Goal: Task Accomplishment & Management: Use online tool/utility

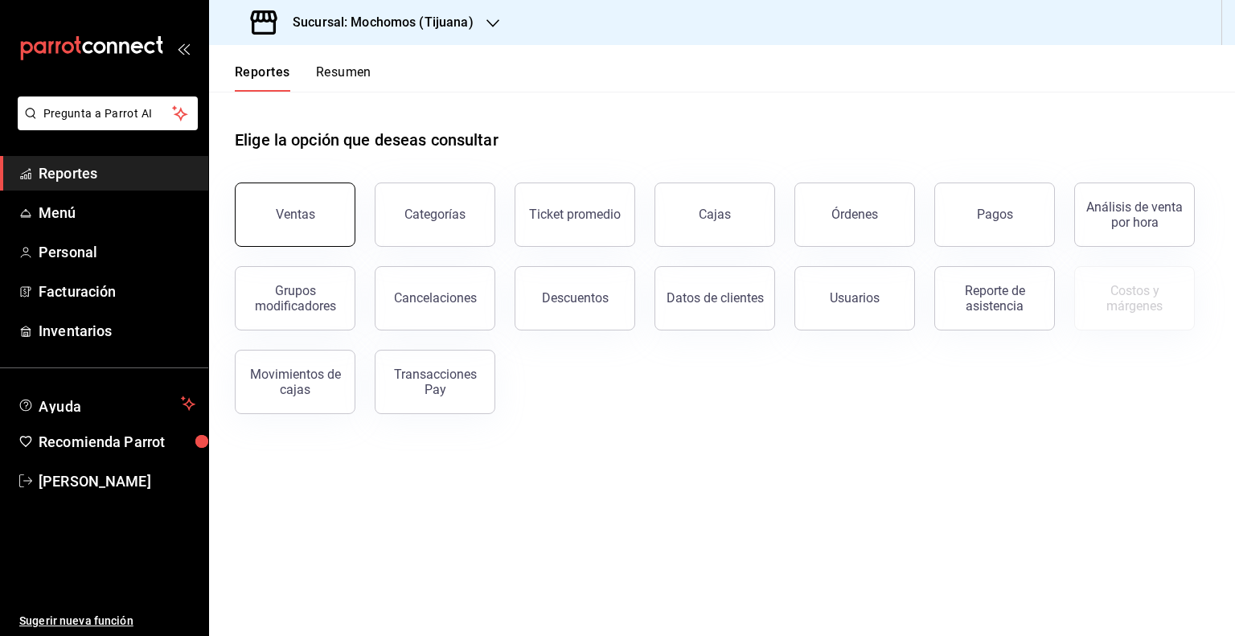
click at [270, 219] on button "Ventas" at bounding box center [295, 215] width 121 height 64
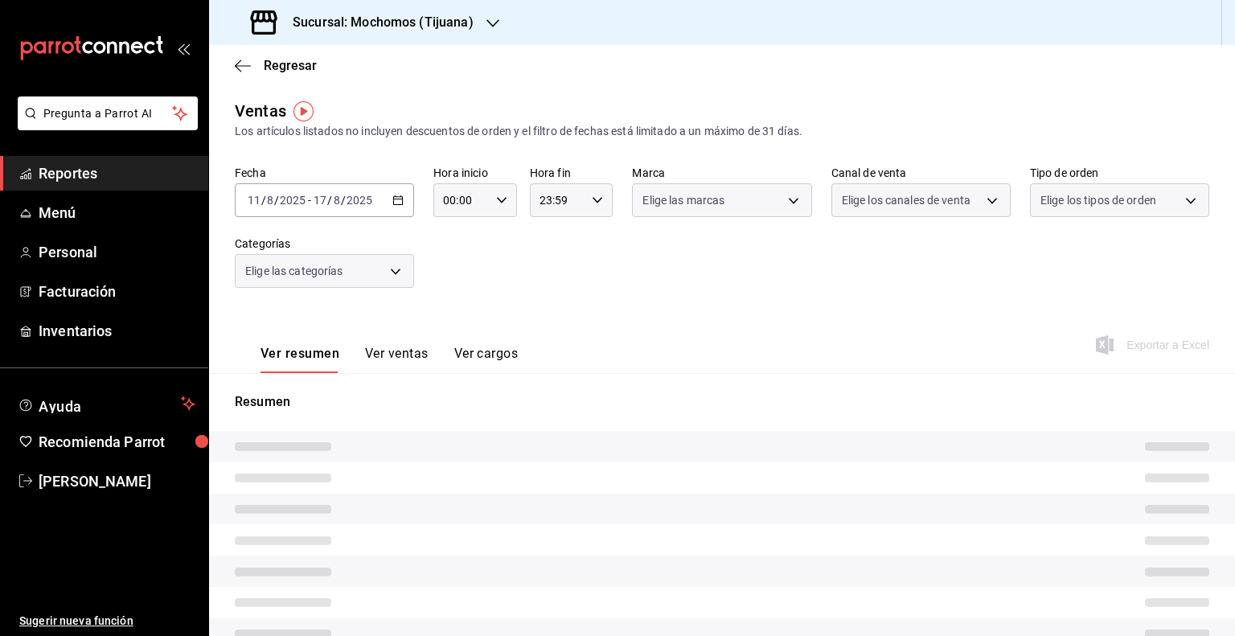
type input "05:00"
type input "PARROT,UBER_EATS,RAPPI,DIDI_FOOD,ONLINE"
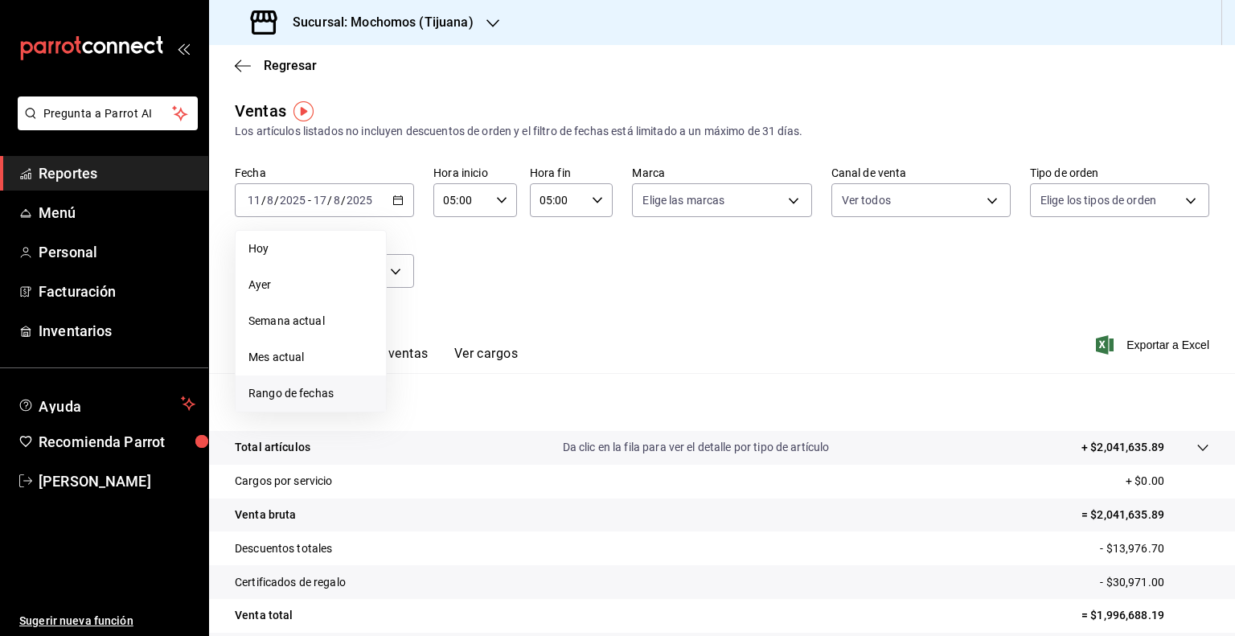
click at [248, 395] on li "Rango de fechas" at bounding box center [311, 394] width 150 height 36
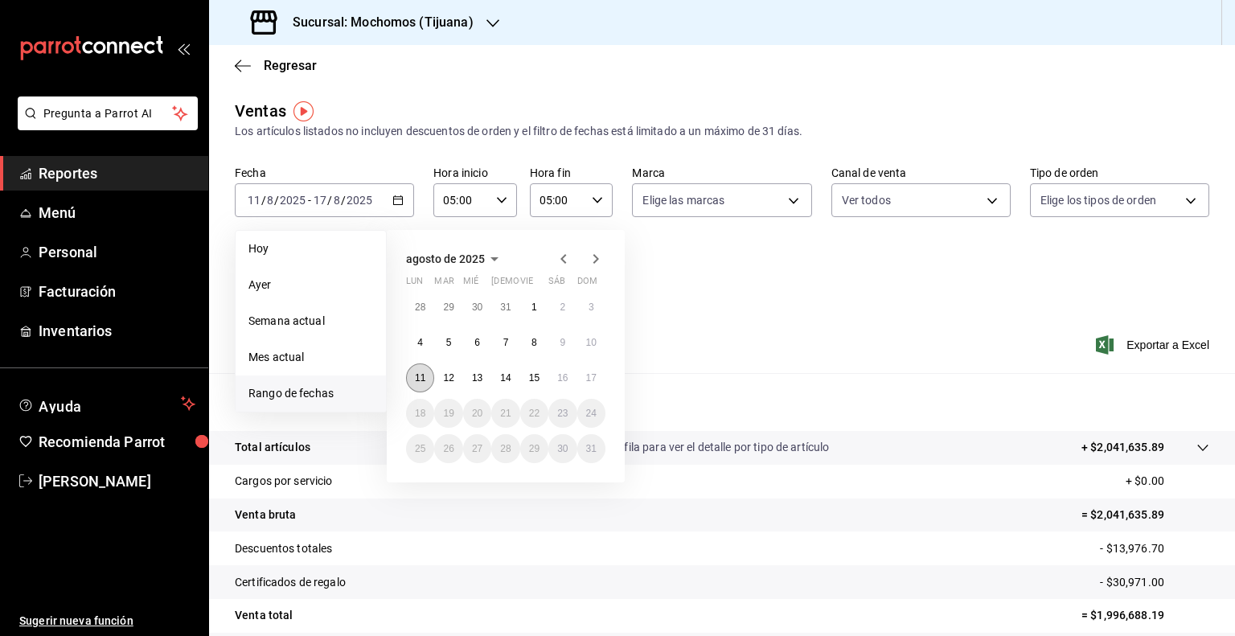
click at [431, 380] on button "11" at bounding box center [420, 377] width 28 height 29
click at [586, 374] on abbr "17" at bounding box center [591, 377] width 10 height 11
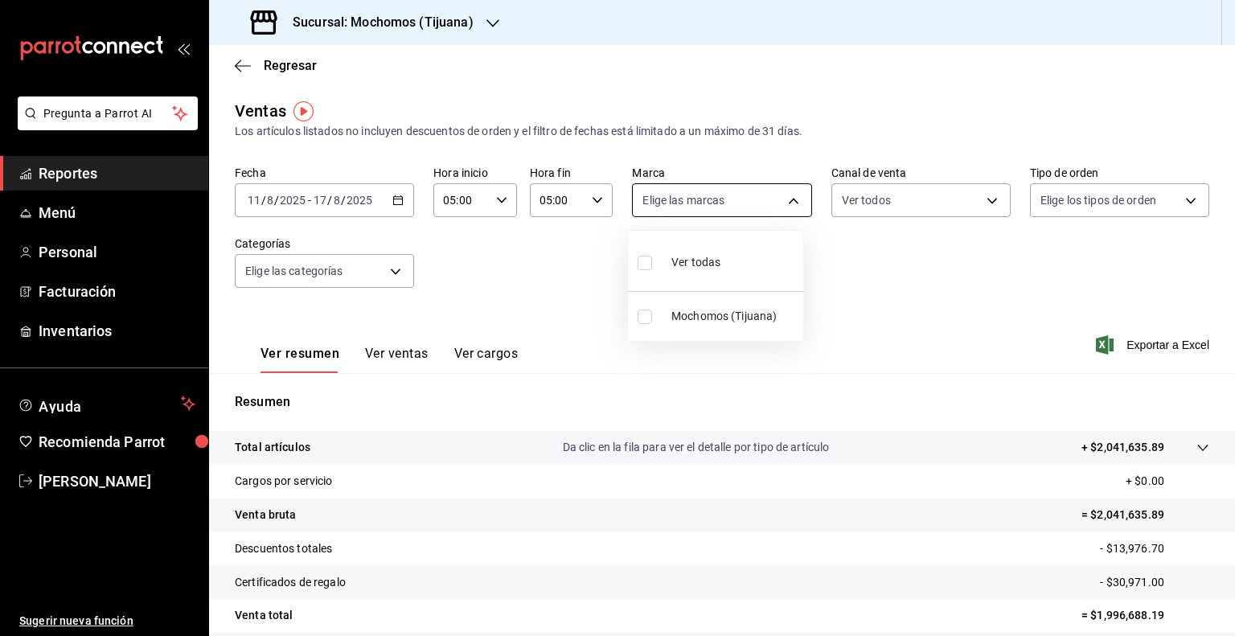
click at [721, 205] on body "Pregunta a Parrot AI Reportes Menú Personal Facturación Inventarios Ayuda Recom…" at bounding box center [617, 318] width 1235 height 636
click at [690, 267] on span "Ver todas" at bounding box center [695, 262] width 49 height 17
type input "c300ab0f-4e96-434a-ab79-9fec8b673c9f"
checkbox input "true"
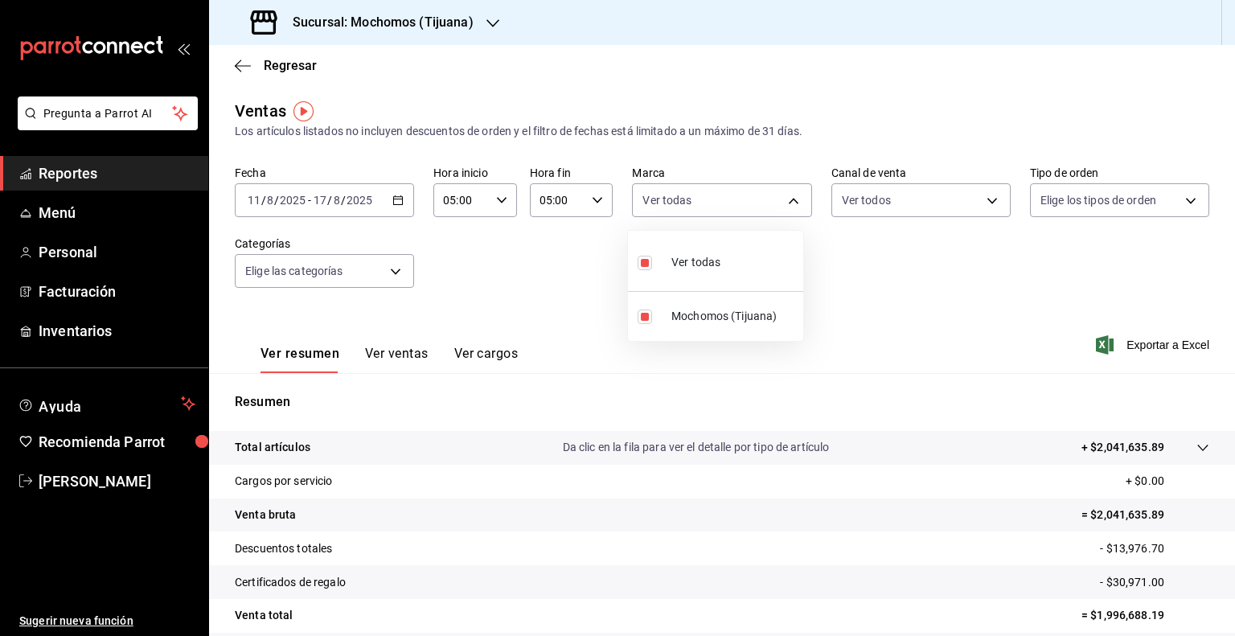
click at [1037, 190] on div at bounding box center [617, 318] width 1235 height 636
click at [1037, 190] on body "Pregunta a Parrot AI Reportes Menú Personal Facturación Inventarios Ayuda Recom…" at bounding box center [617, 318] width 1235 height 636
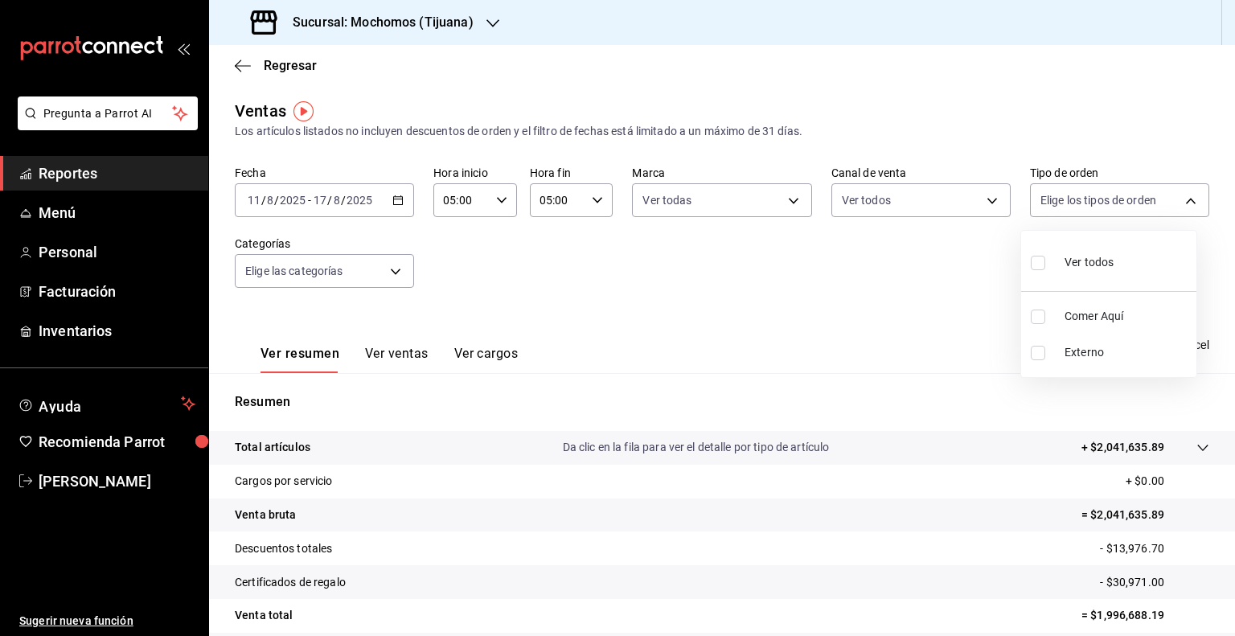
click at [1070, 253] on div "Ver todos" at bounding box center [1072, 261] width 83 height 35
type input "59fdec9d-7e45-44f1-b527-5416629fe4e9,EXTERNAL"
checkbox input "true"
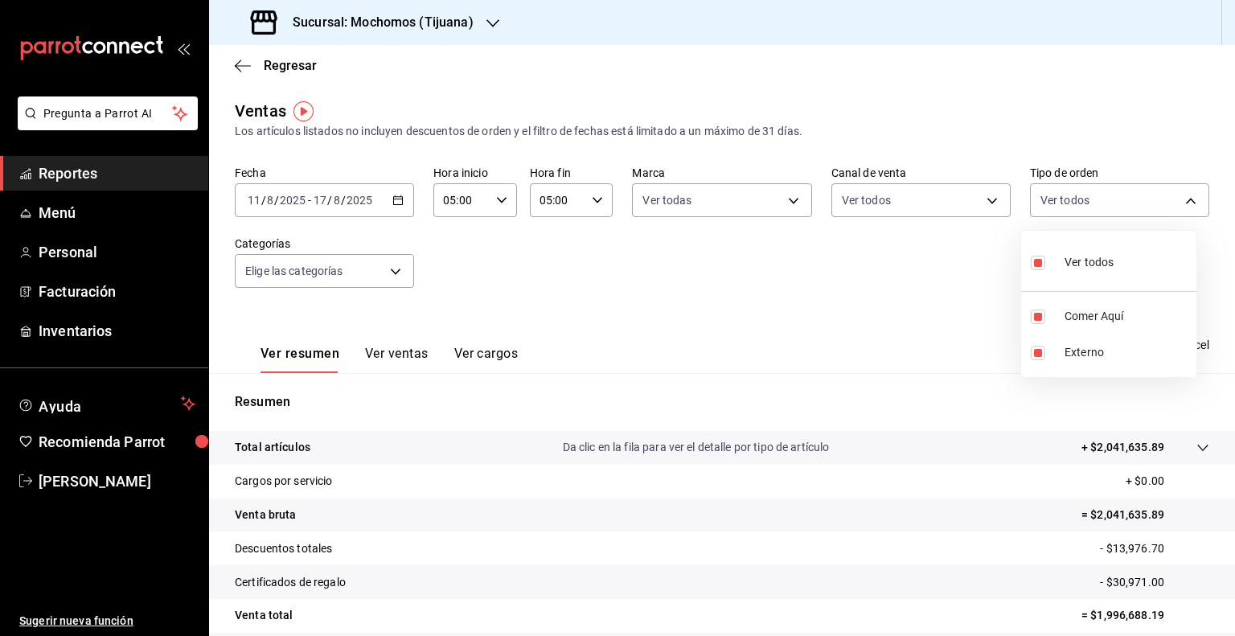
click at [367, 279] on div at bounding box center [617, 318] width 1235 height 636
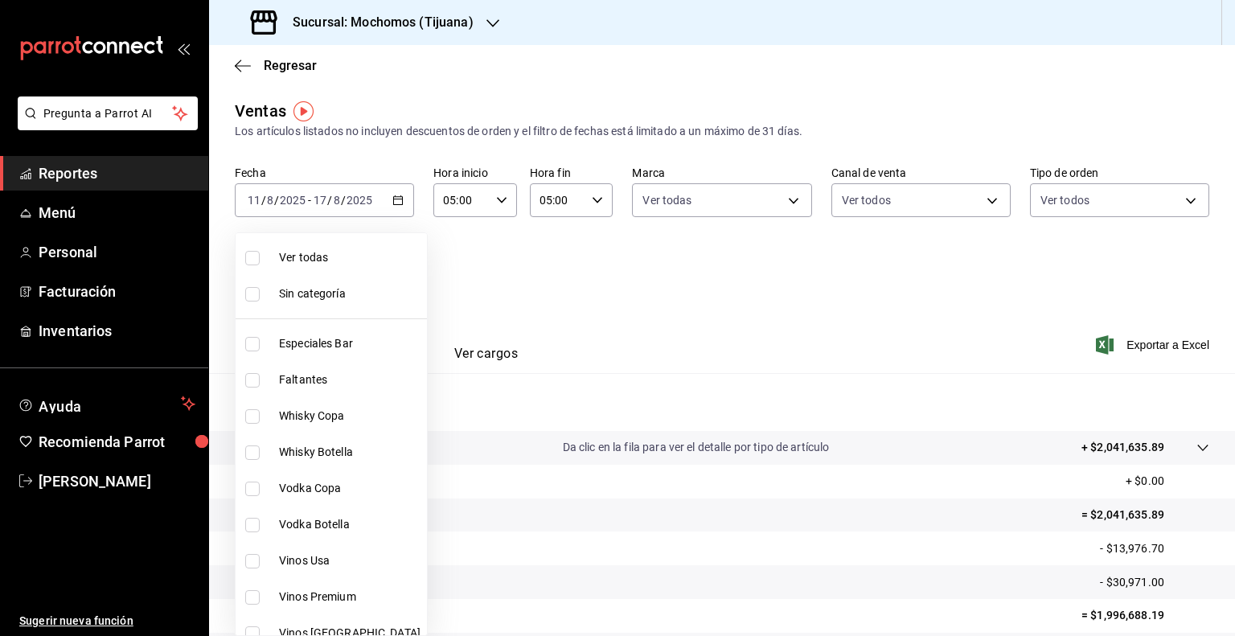
click at [367, 279] on body "Pregunta a Parrot AI Reportes Menú Personal Facturación Inventarios Ayuda Recom…" at bounding box center [617, 318] width 1235 height 636
click at [329, 248] on li "Ver todas" at bounding box center [331, 258] width 191 height 36
type input "d01c1a80-0c2c-4bb7-96a3-2750fe7e1a71,a374eb17-8ac6-42e7-8227-74a2ddfc174f,358d4…"
checkbox input "true"
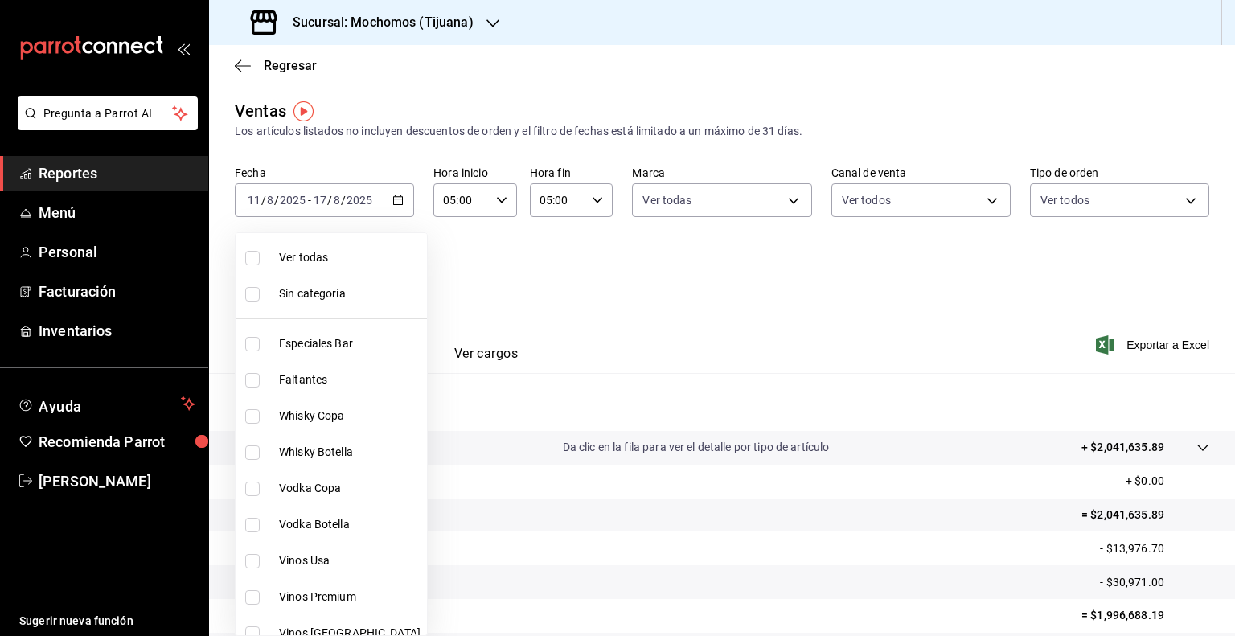
checkbox input "true"
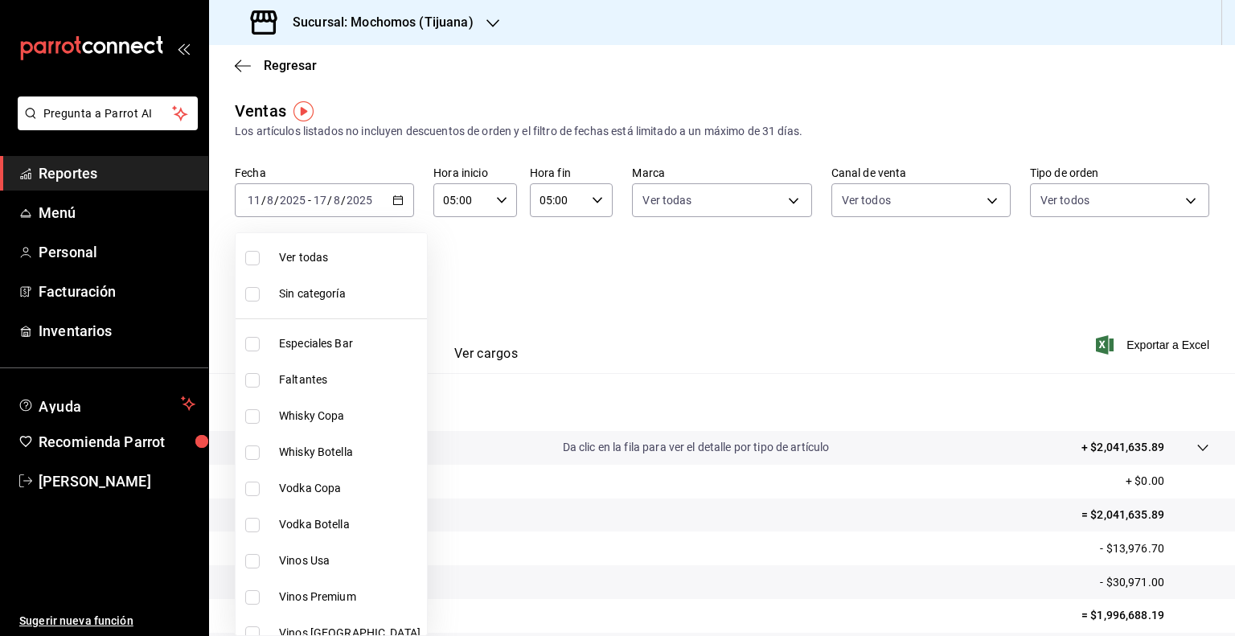
checkbox input "true"
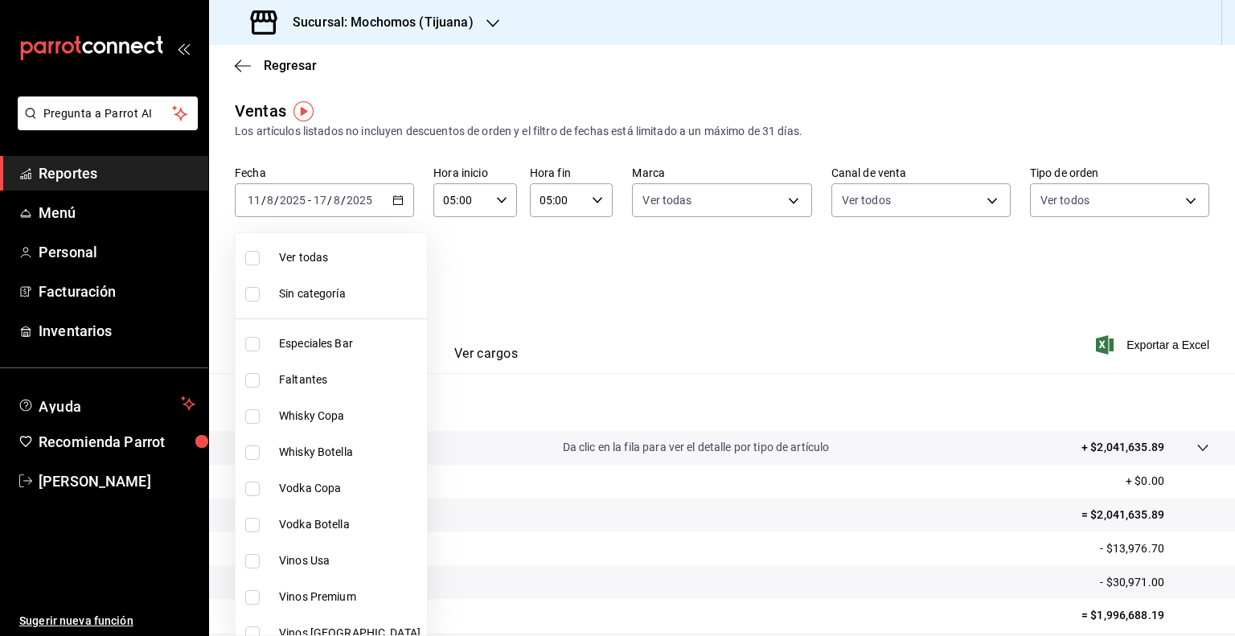
checkbox input "true"
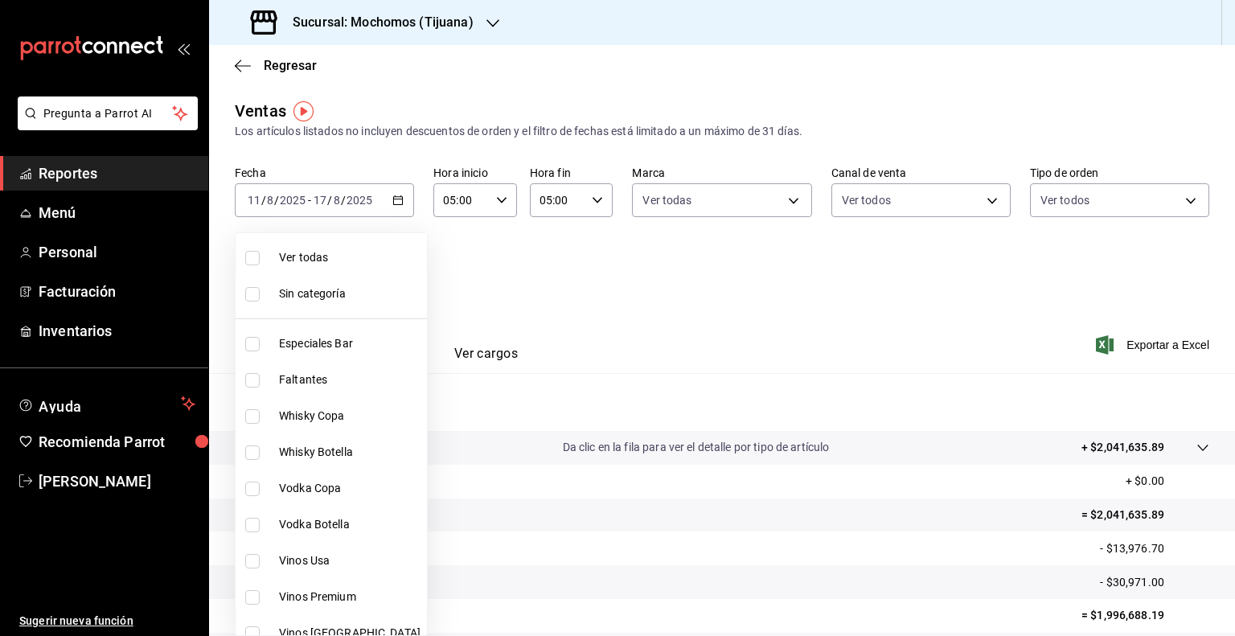
checkbox input "true"
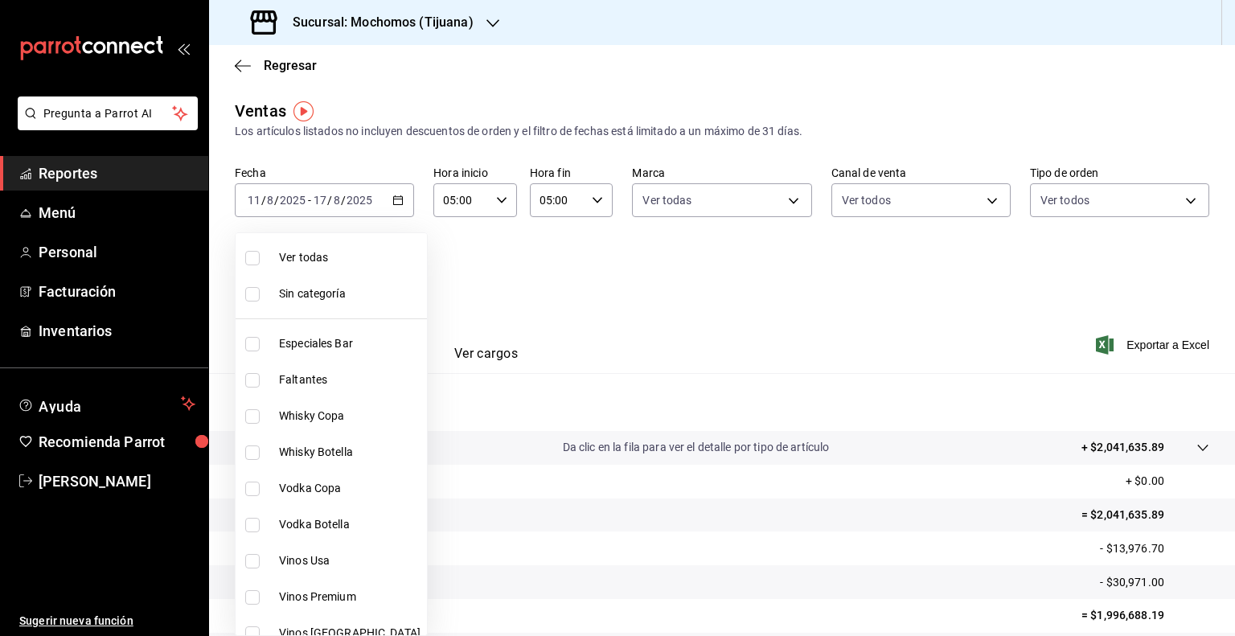
checkbox input "true"
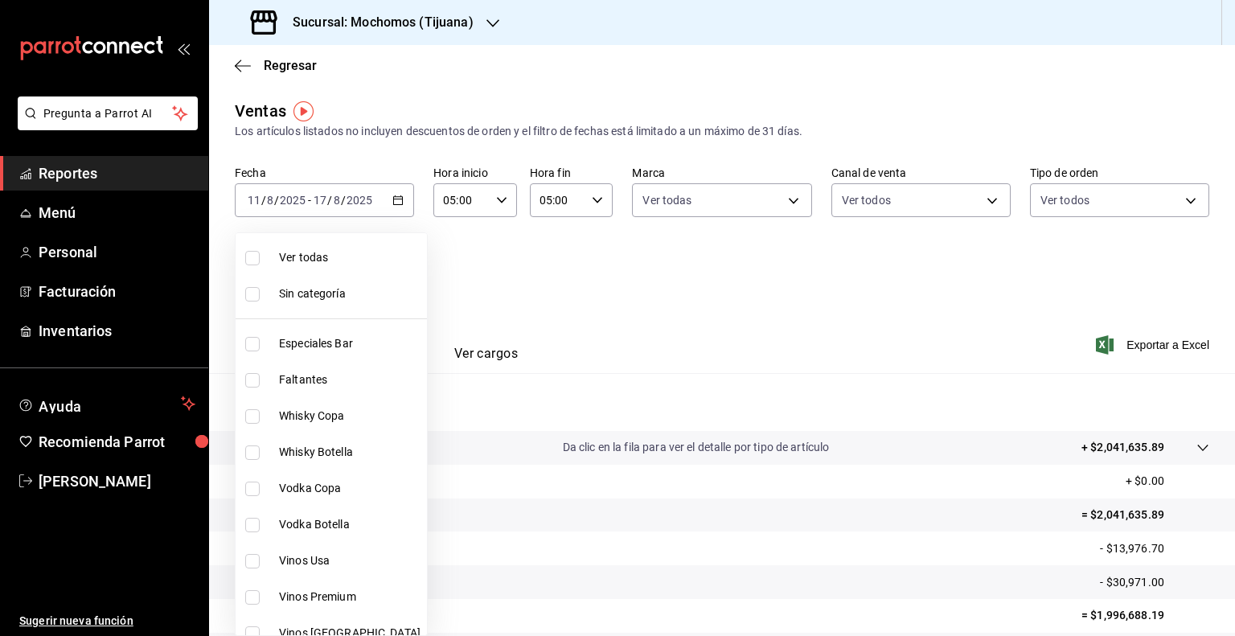
checkbox input "true"
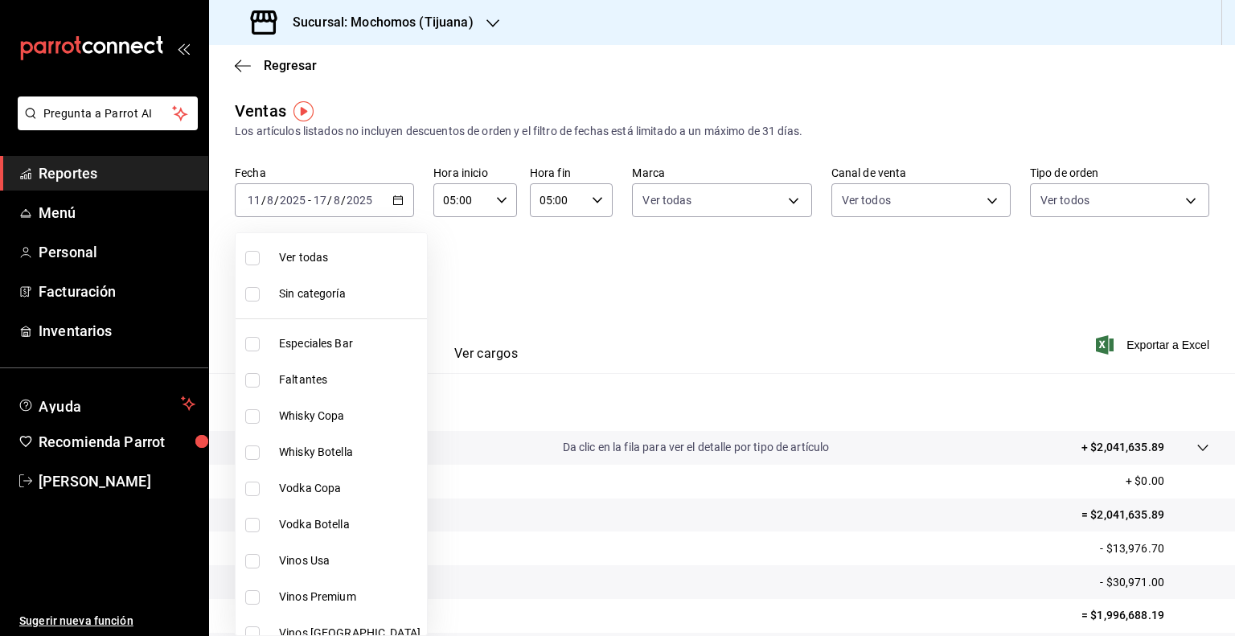
checkbox input "true"
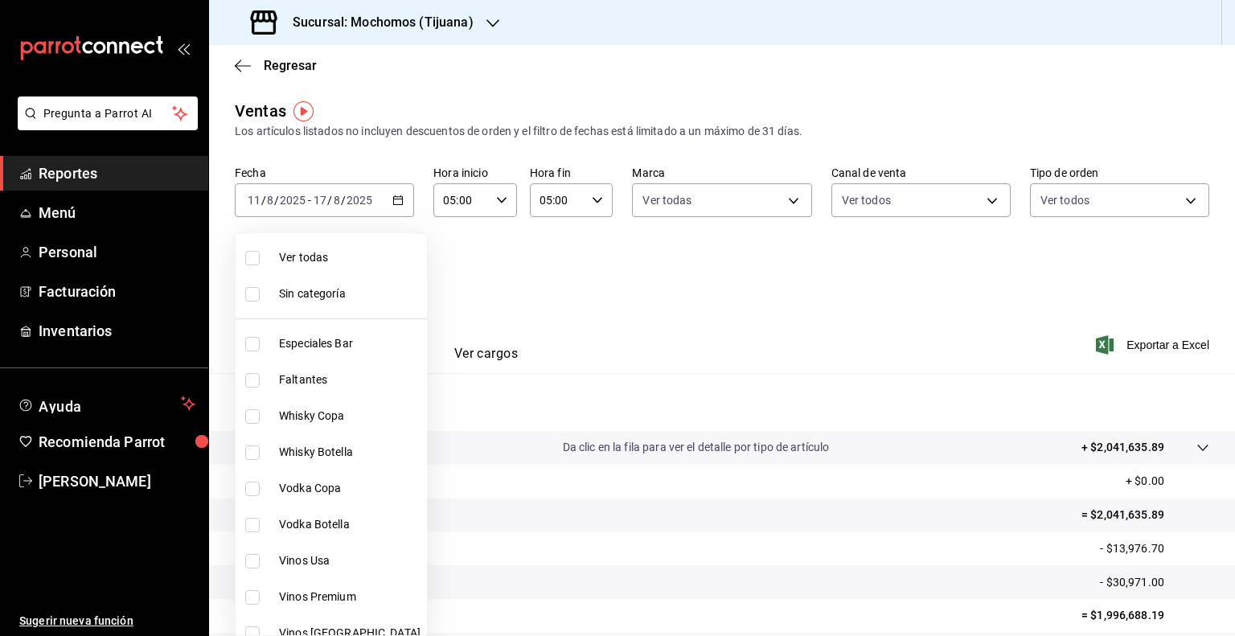
checkbox input "true"
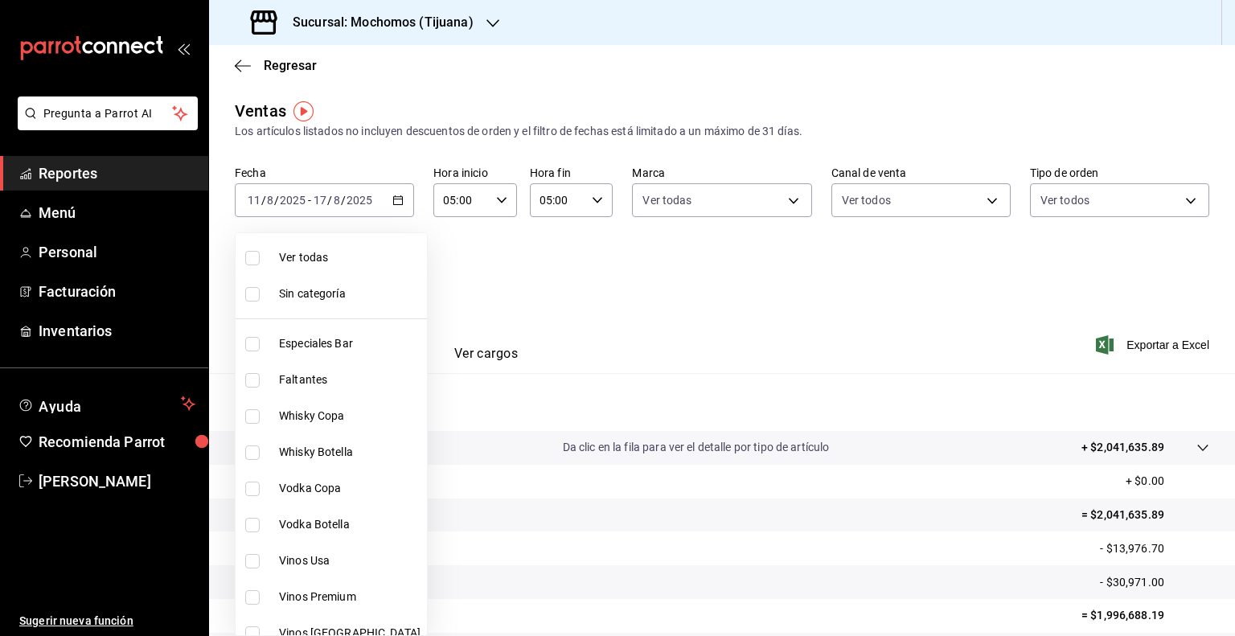
checkbox input "true"
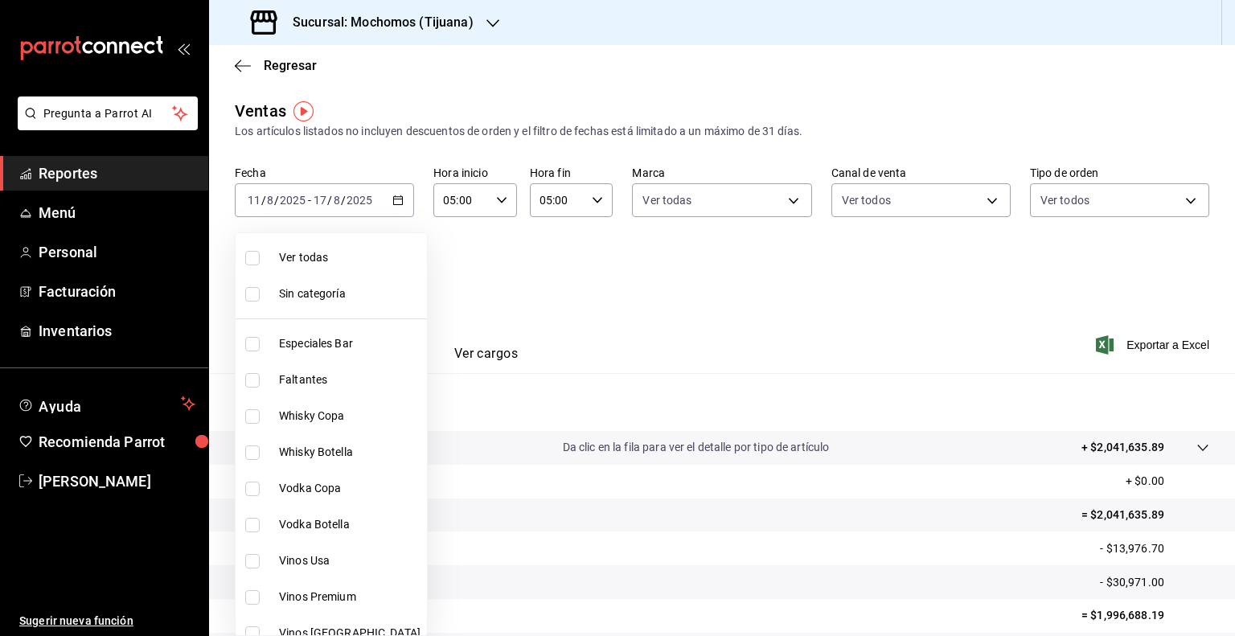
checkbox input "true"
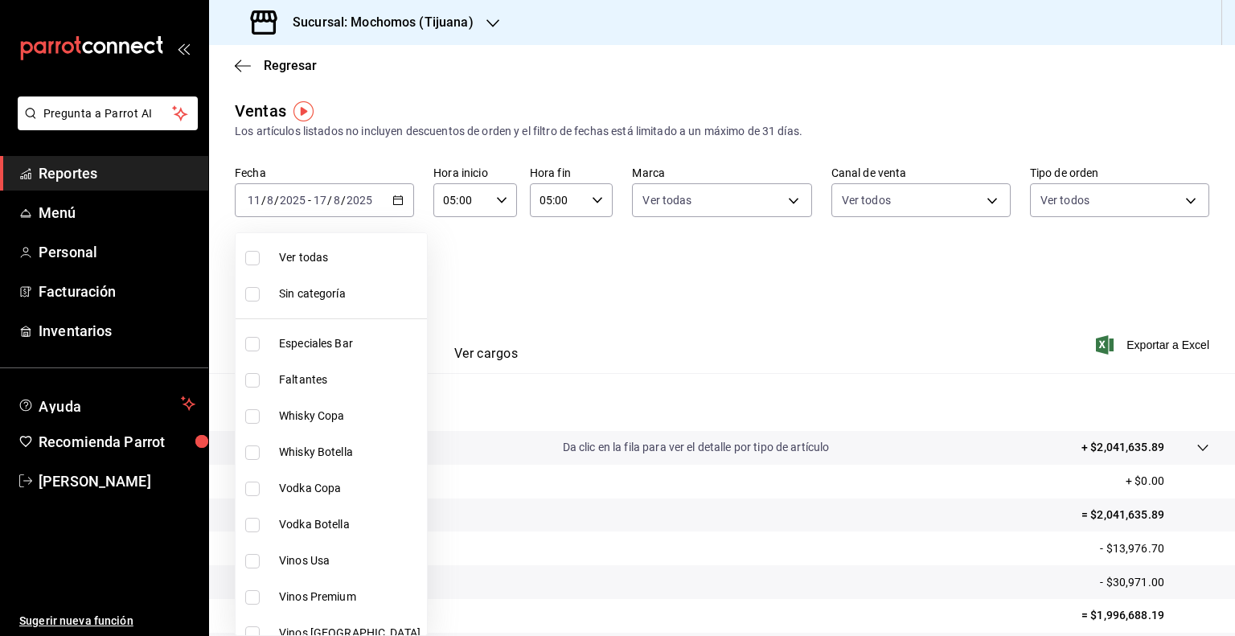
checkbox input "true"
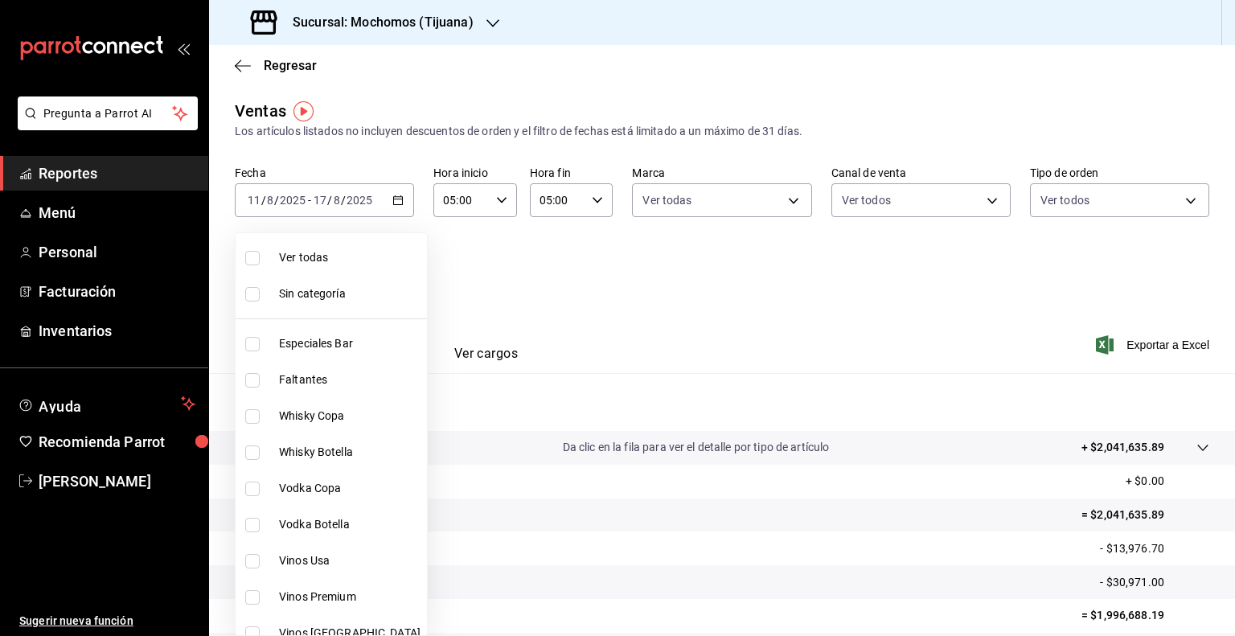
checkbox input "true"
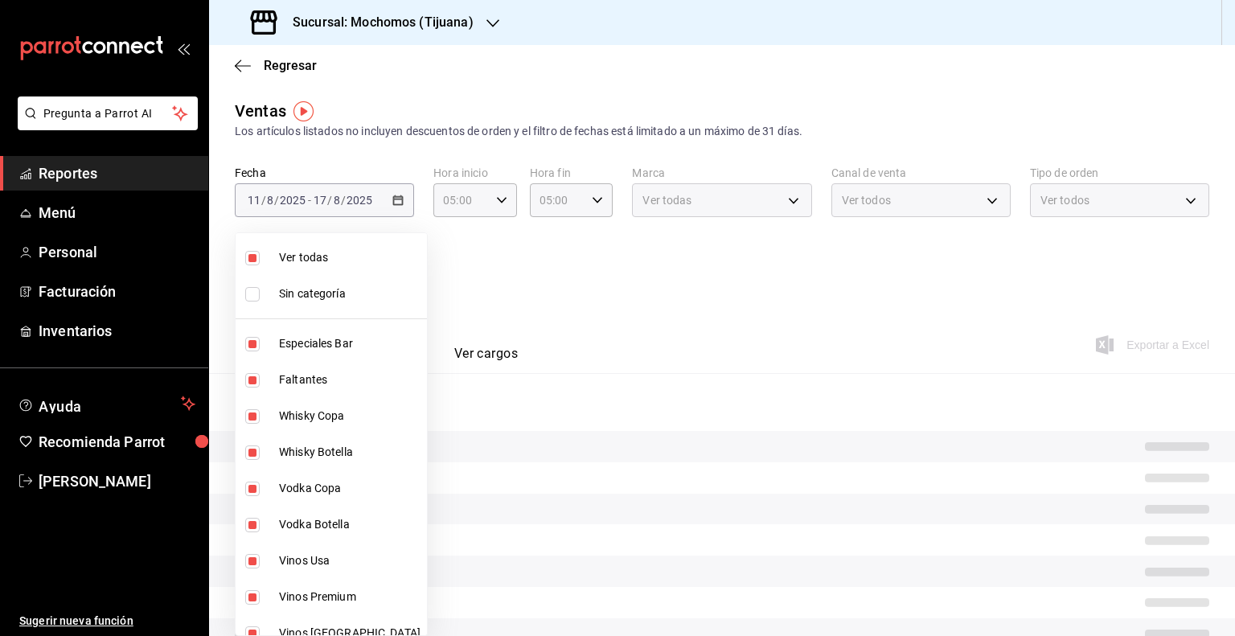
click at [865, 310] on div at bounding box center [617, 318] width 1235 height 636
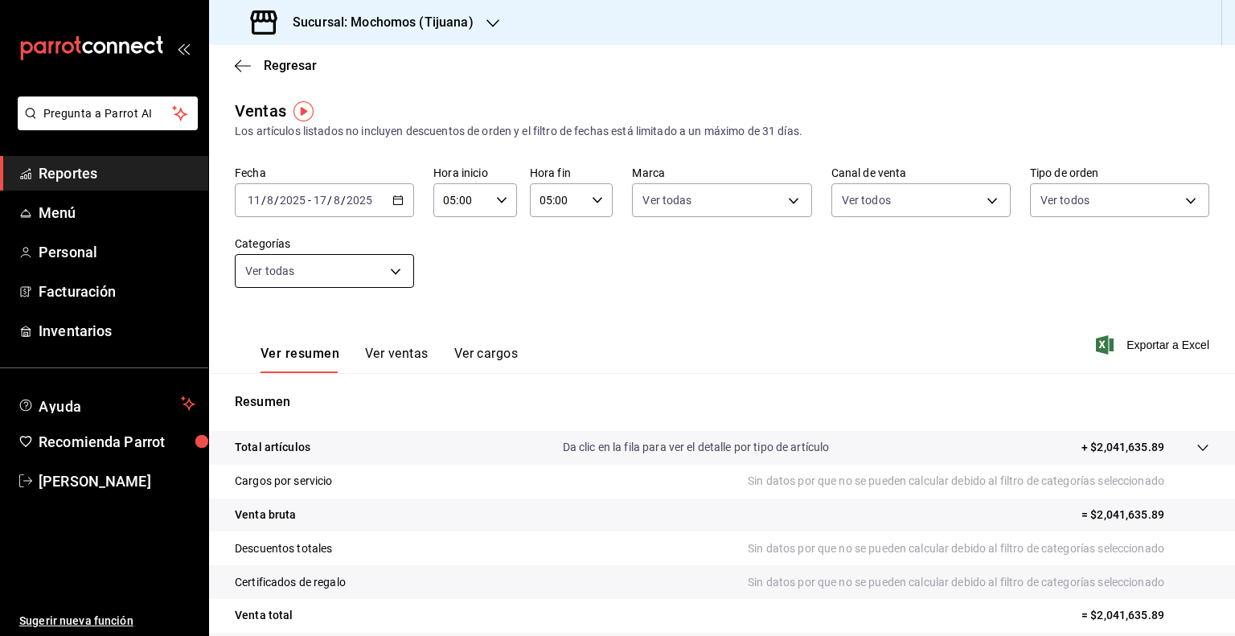
click at [376, 269] on body "Pregunta a Parrot AI Reportes Menú Personal Facturación Inventarios Ayuda Recom…" at bounding box center [617, 318] width 1235 height 636
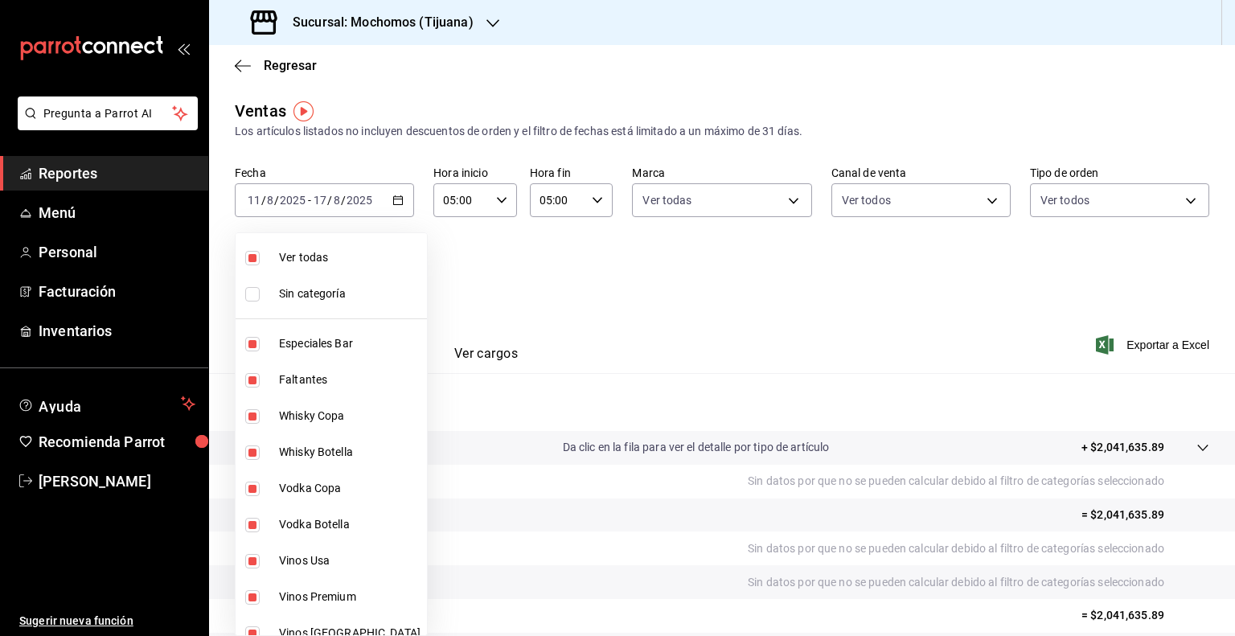
click at [296, 250] on span "Ver todas" at bounding box center [350, 257] width 142 height 17
checkbox input "false"
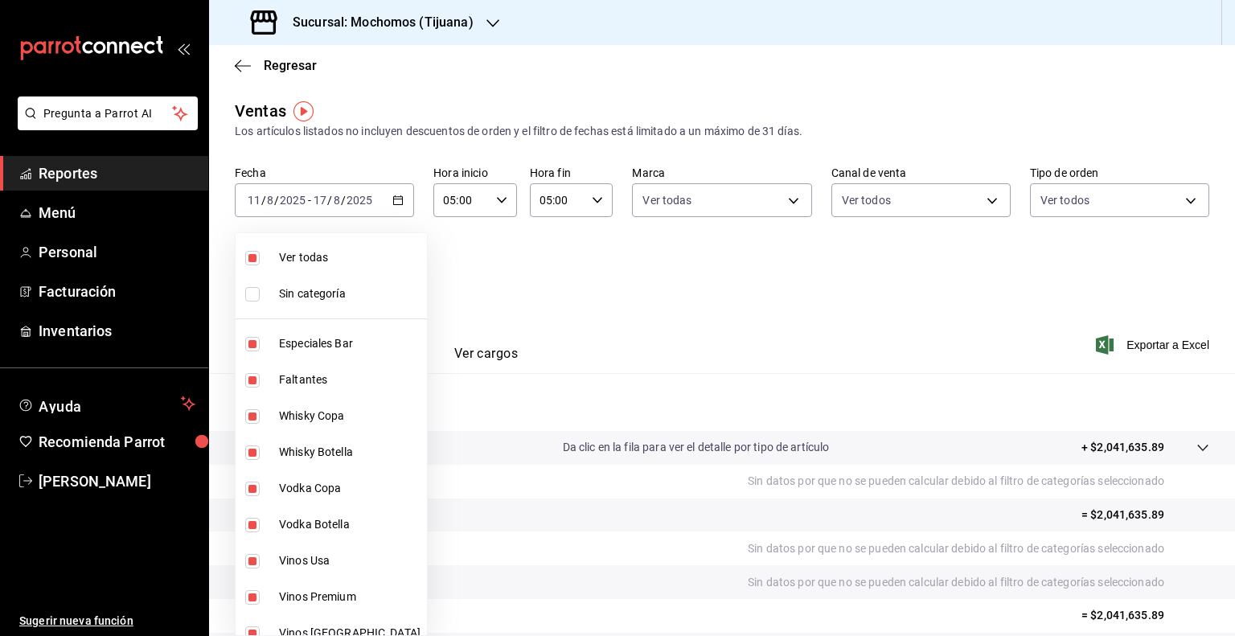
checkbox input "false"
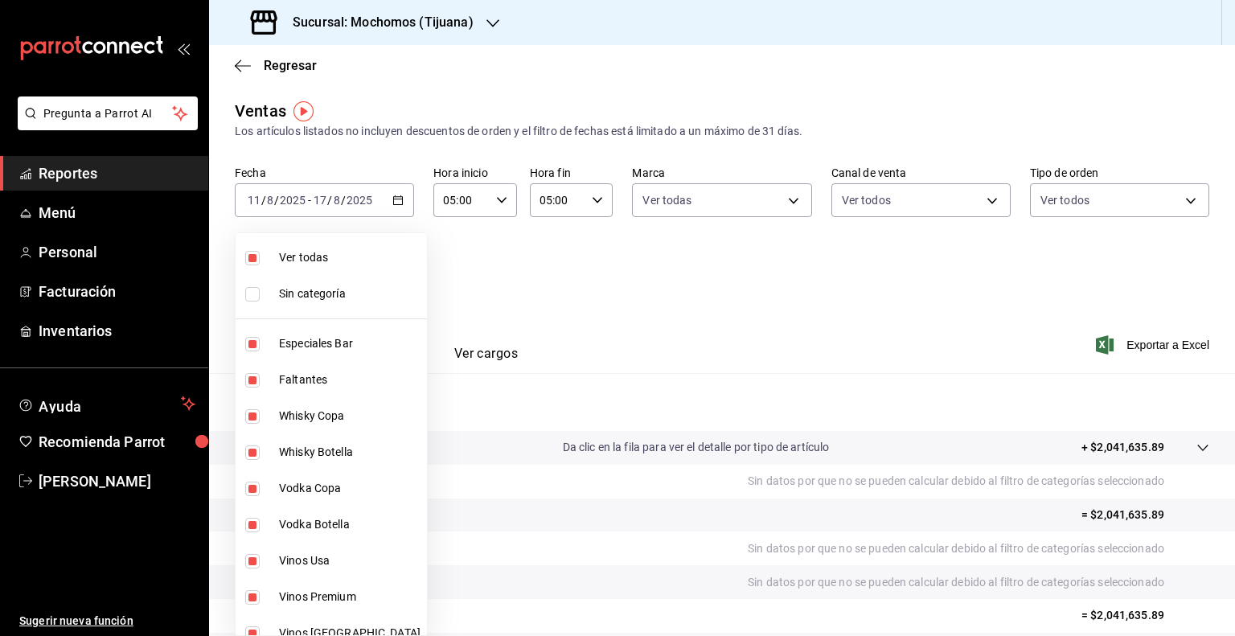
checkbox input "false"
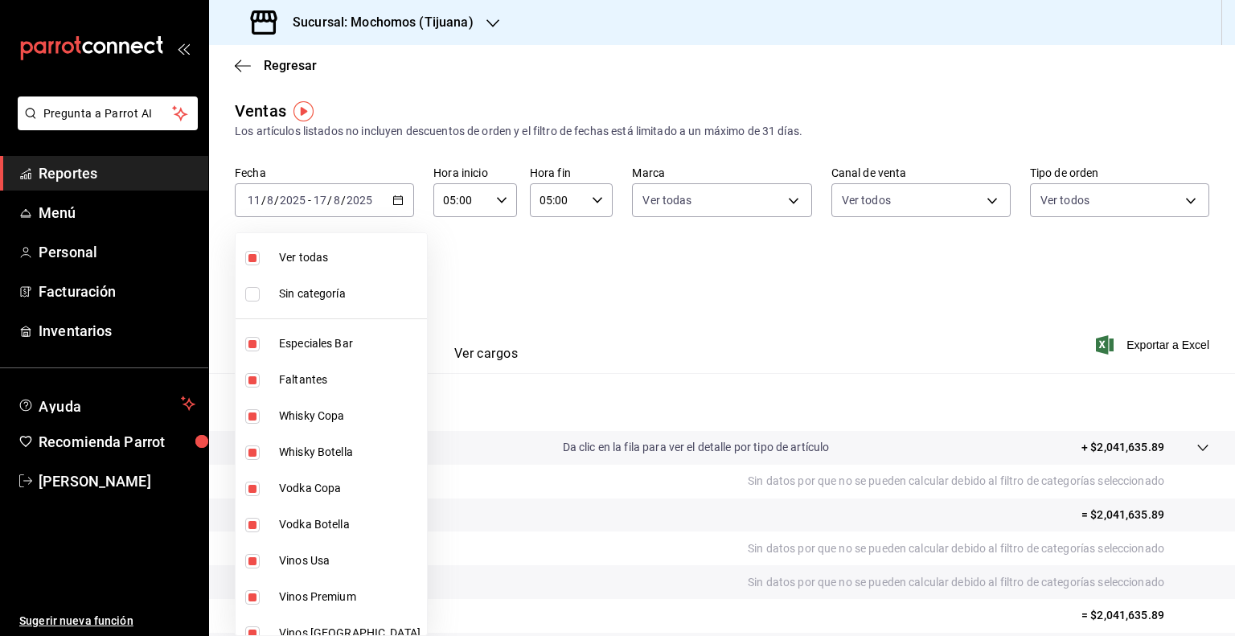
checkbox input "false"
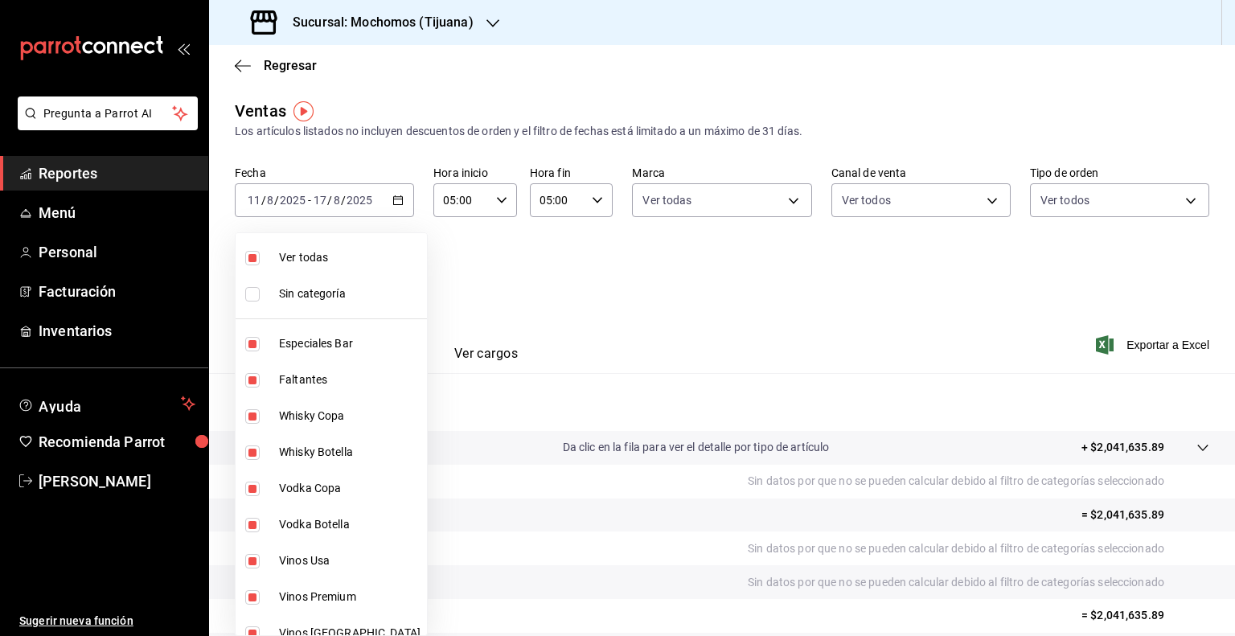
checkbox input "false"
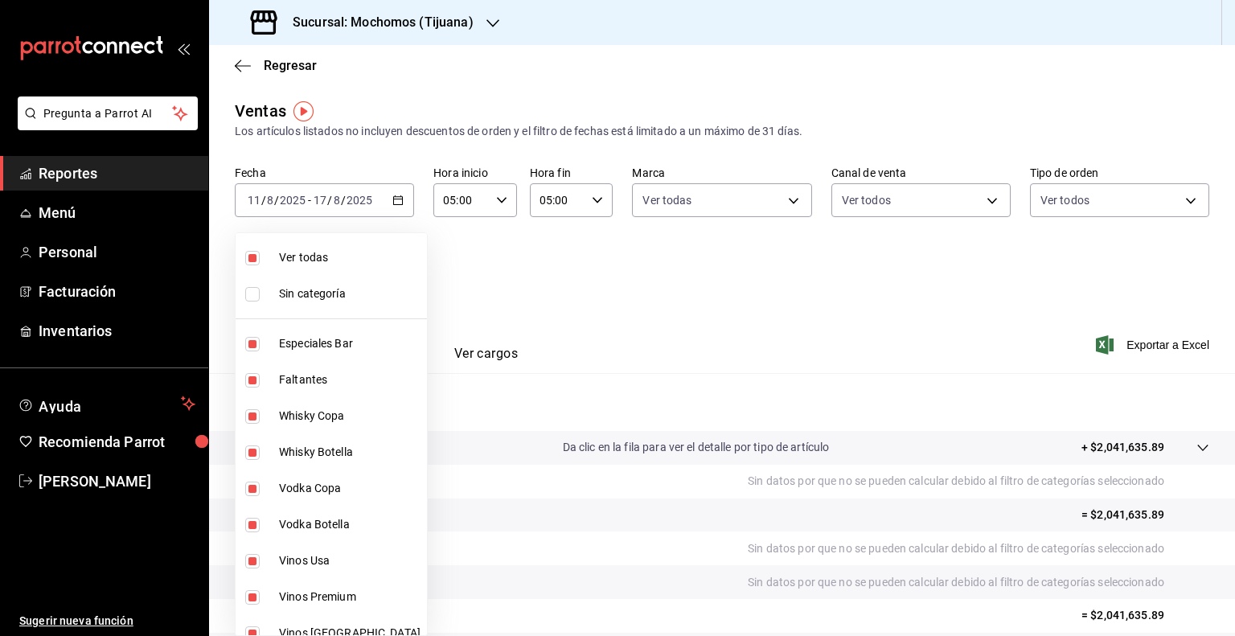
checkbox input "false"
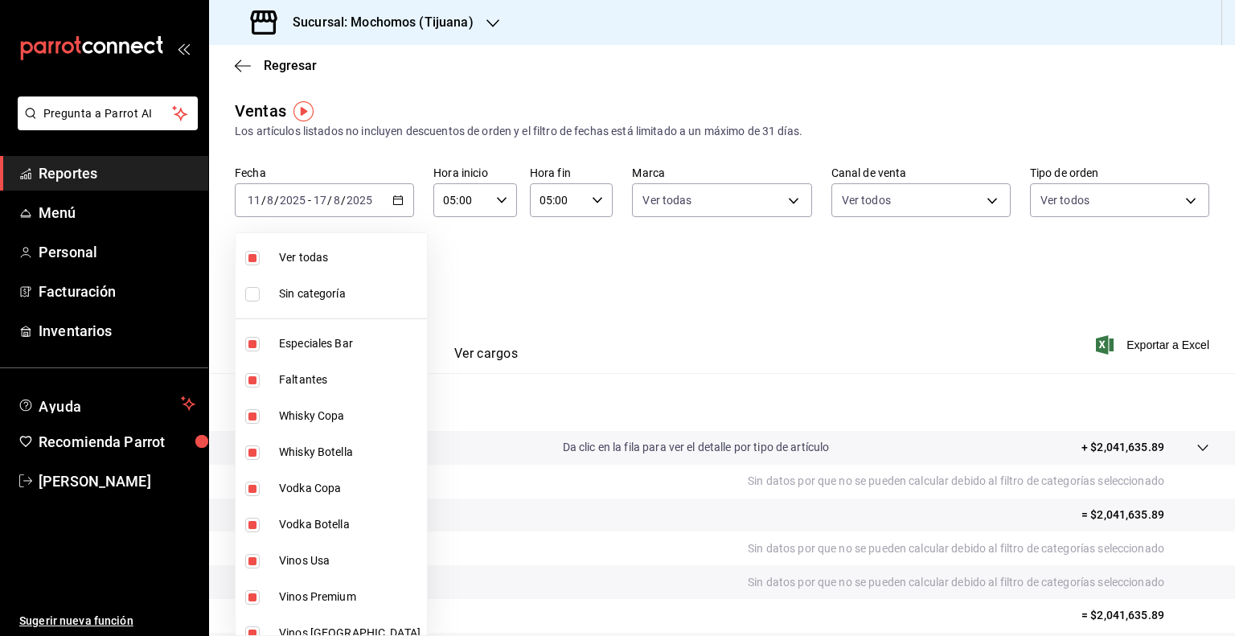
checkbox input "false"
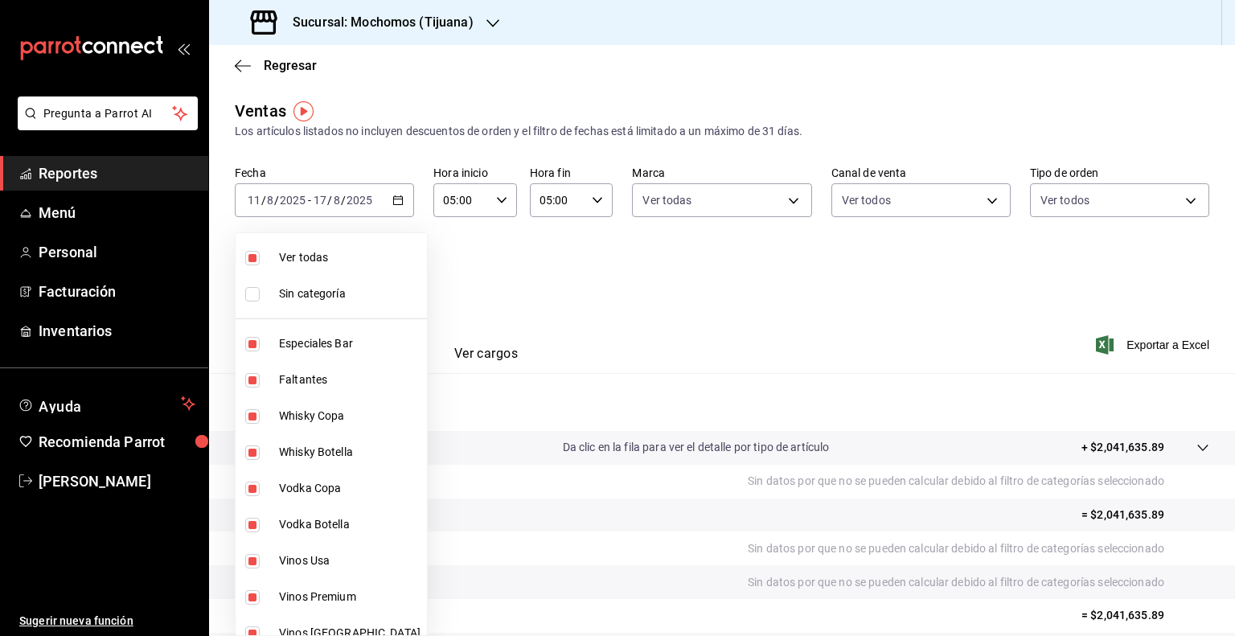
checkbox input "false"
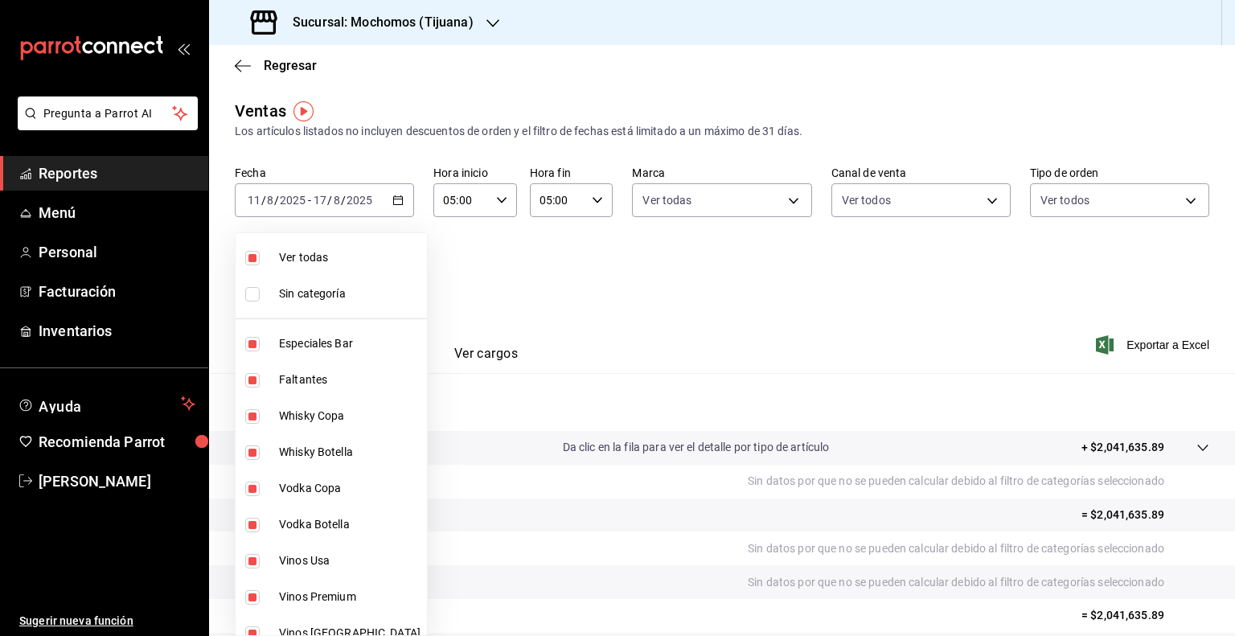
checkbox input "false"
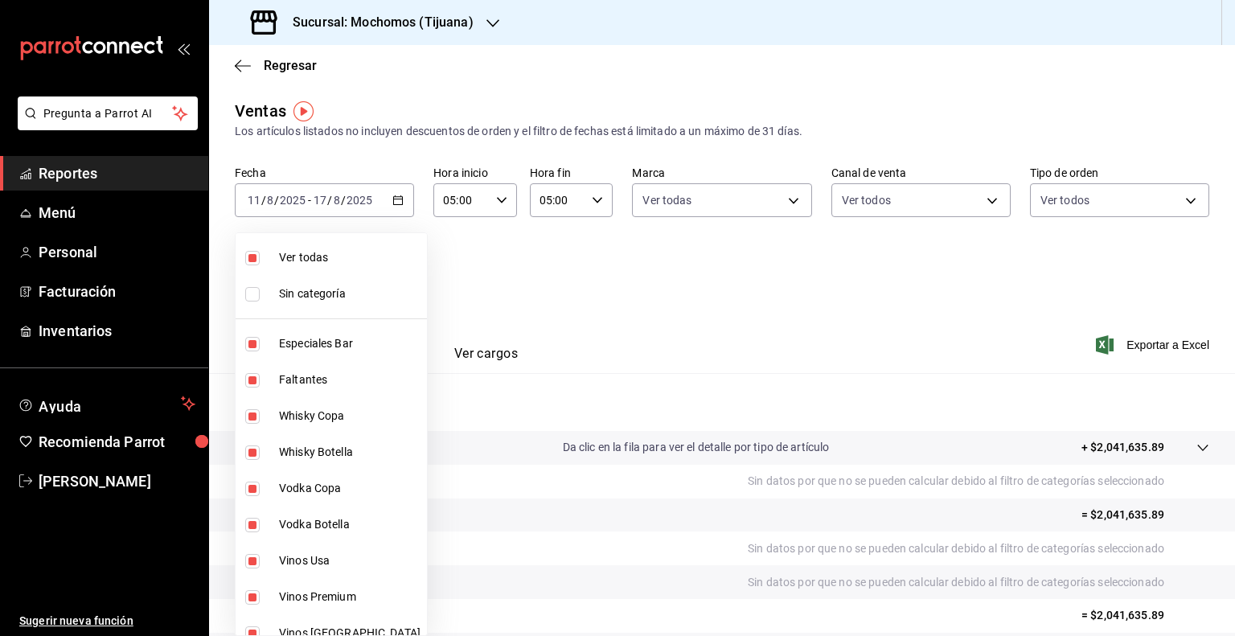
checkbox input "false"
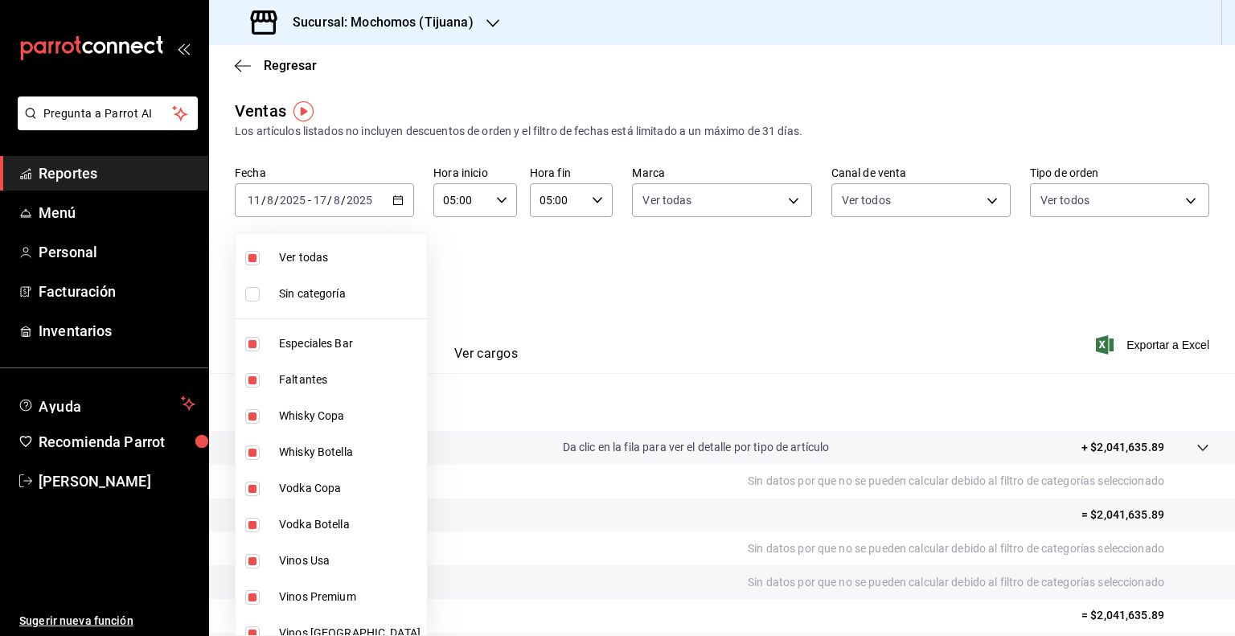
checkbox input "false"
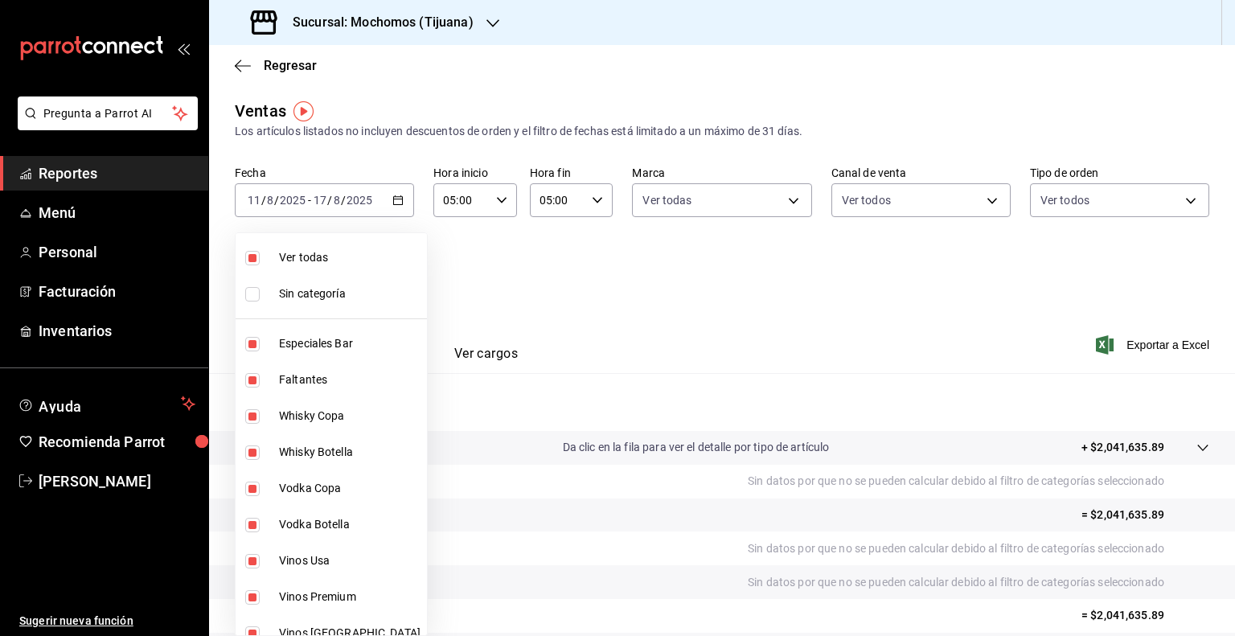
checkbox input "false"
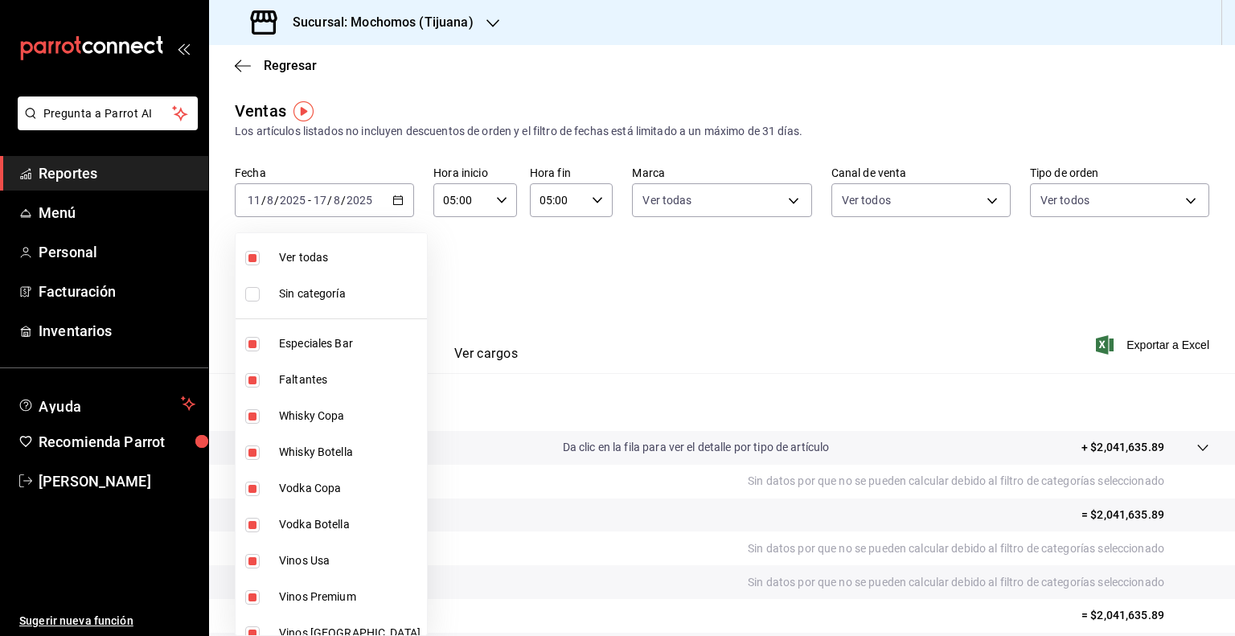
checkbox input "false"
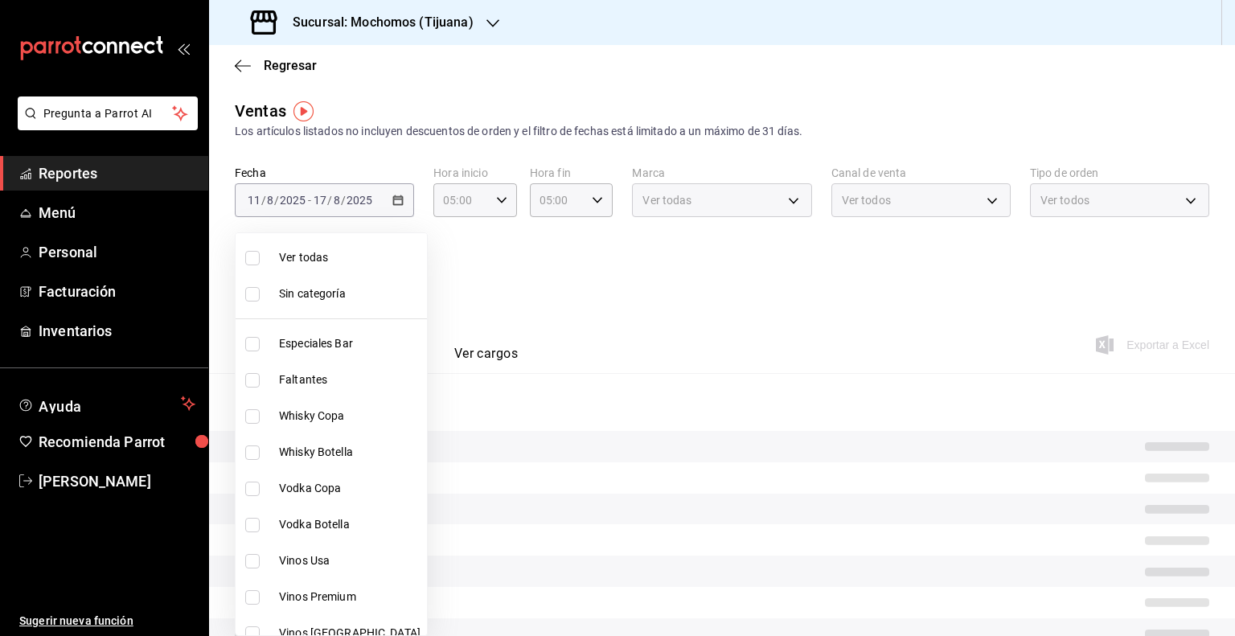
click at [296, 250] on span "Ver todas" at bounding box center [350, 257] width 142 height 17
checkbox input "false"
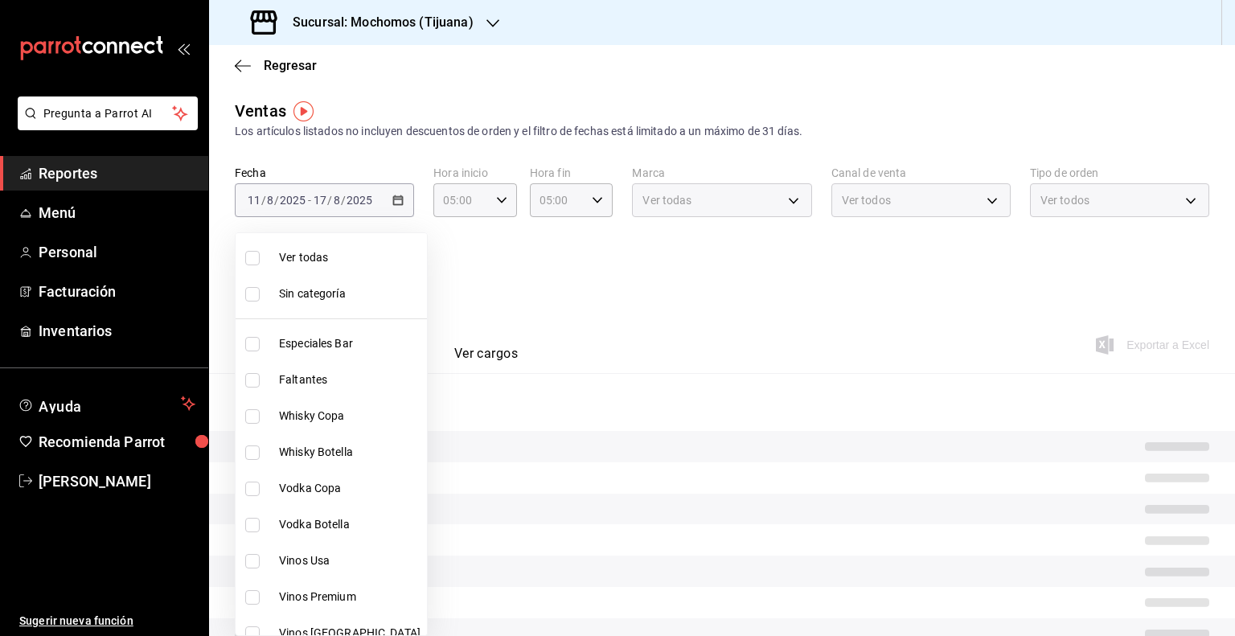
checkbox input "false"
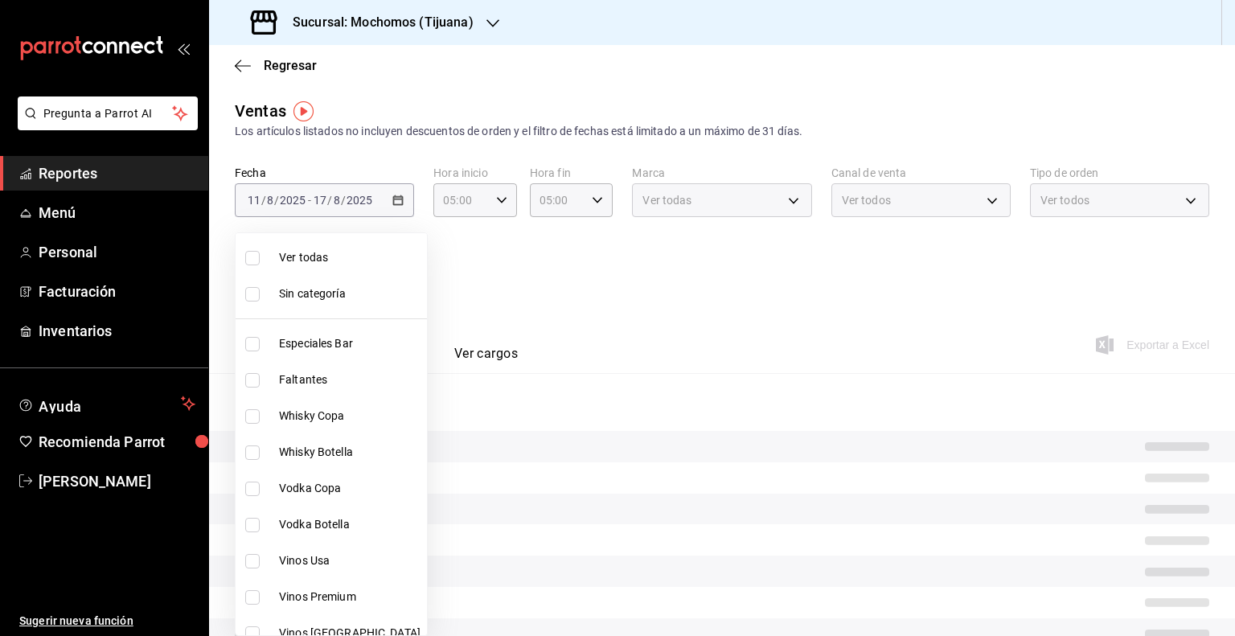
checkbox input "false"
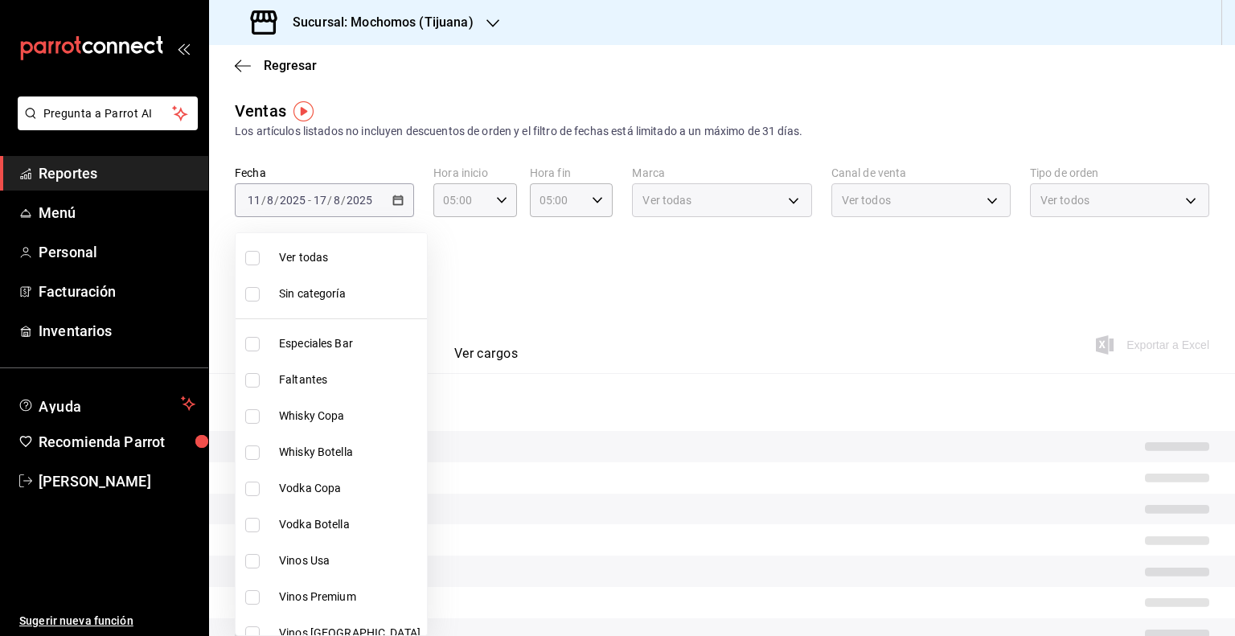
checkbox input "false"
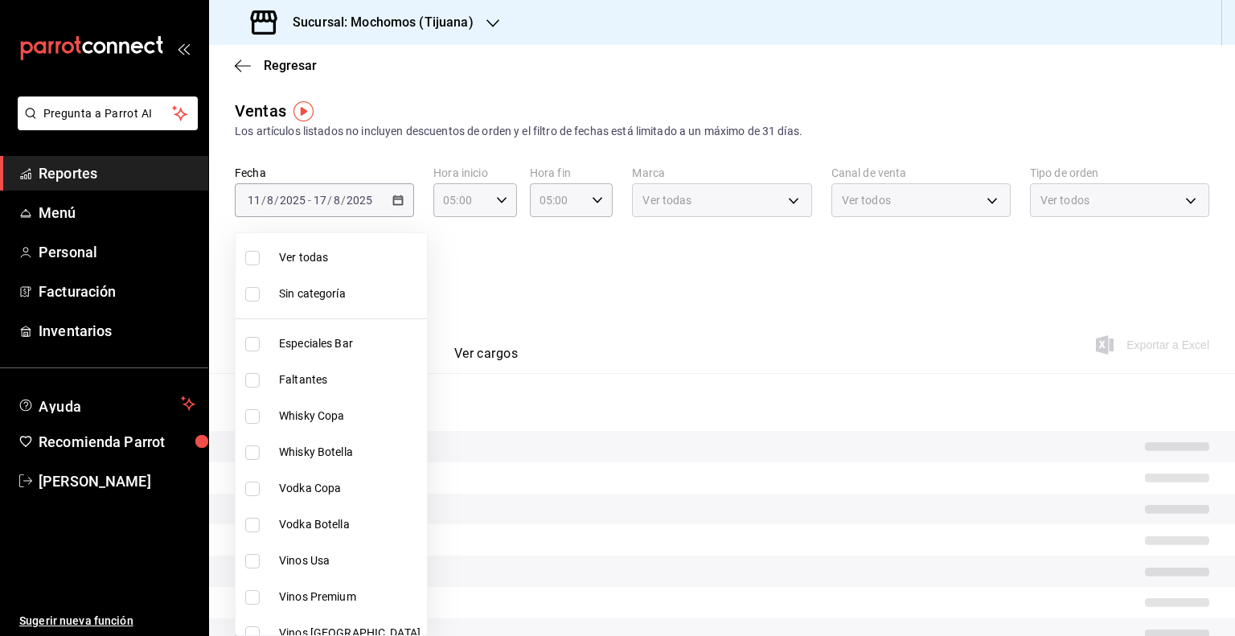
checkbox input "false"
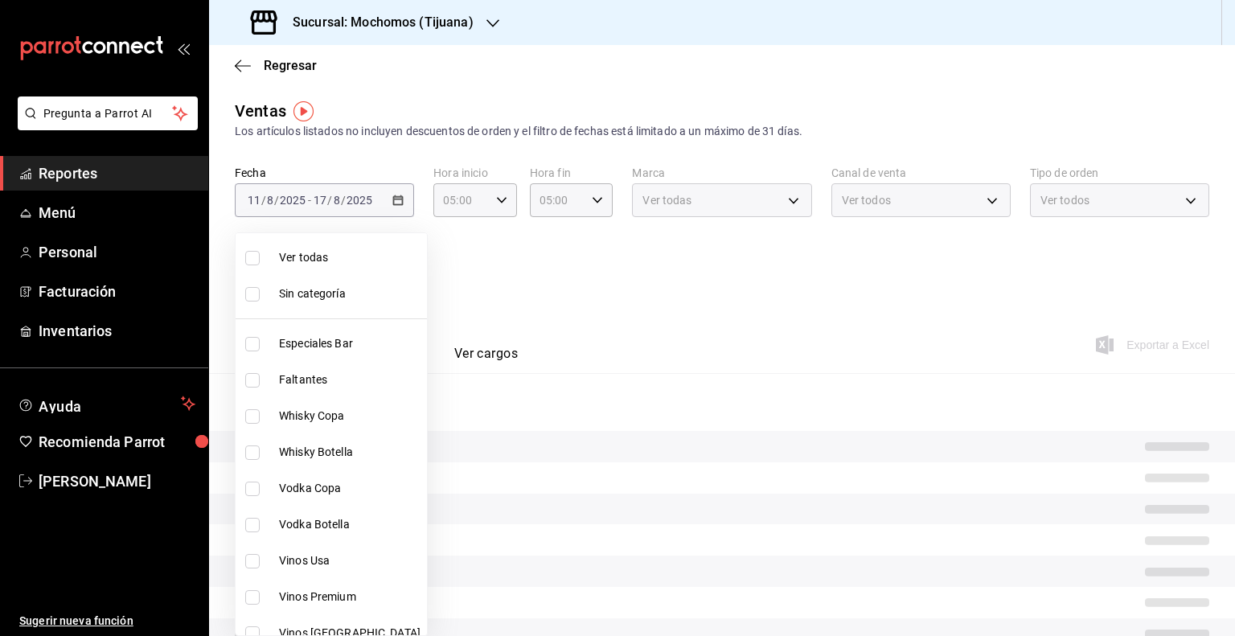
checkbox input "false"
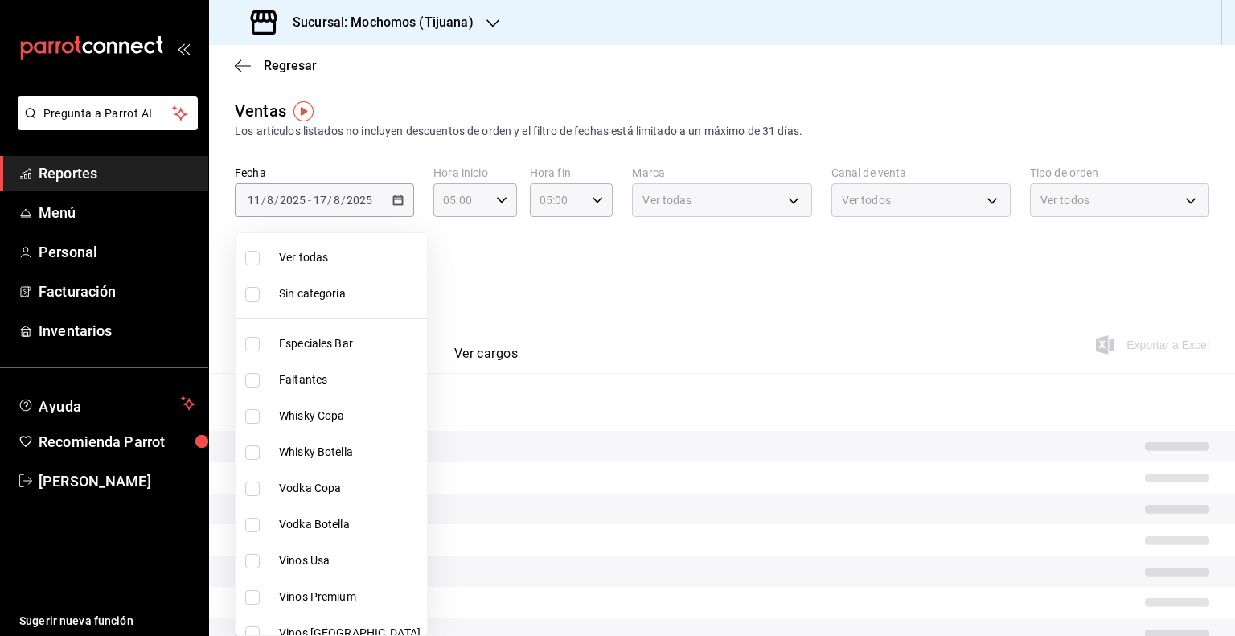
checkbox input "false"
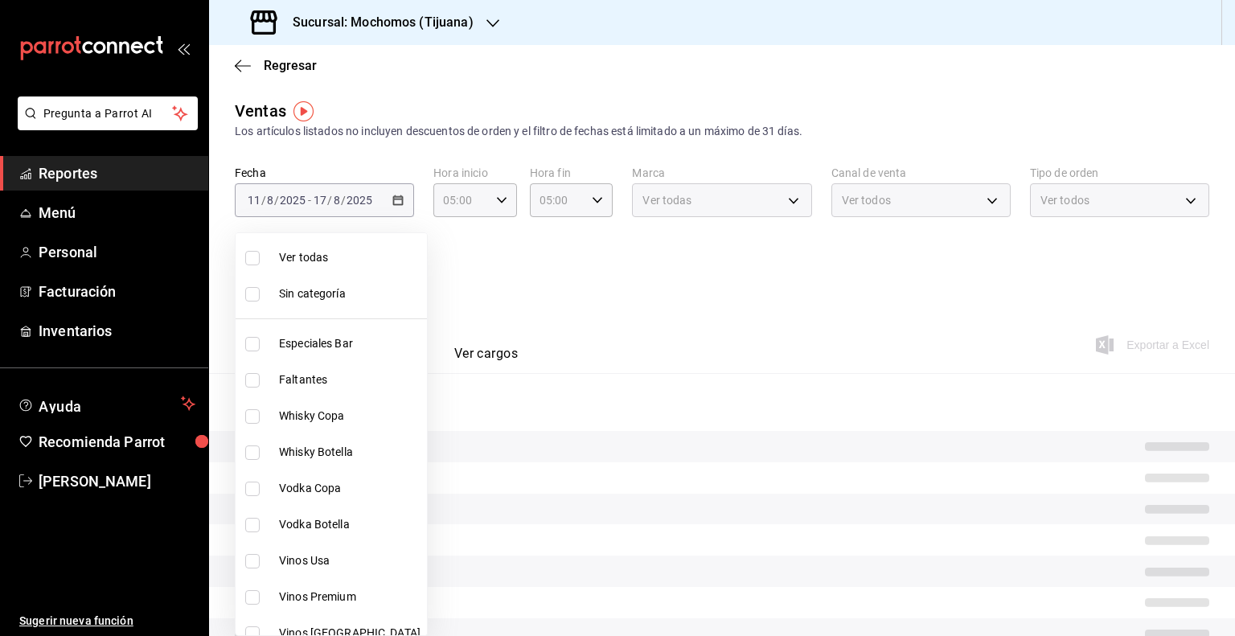
checkbox input "false"
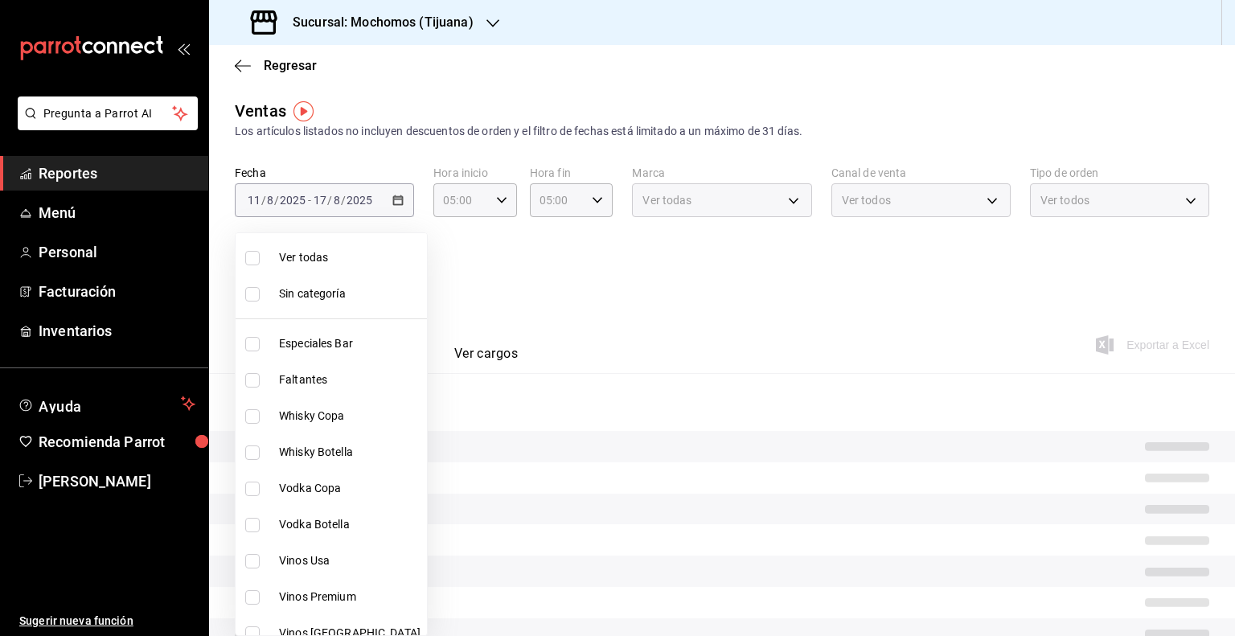
checkbox input "false"
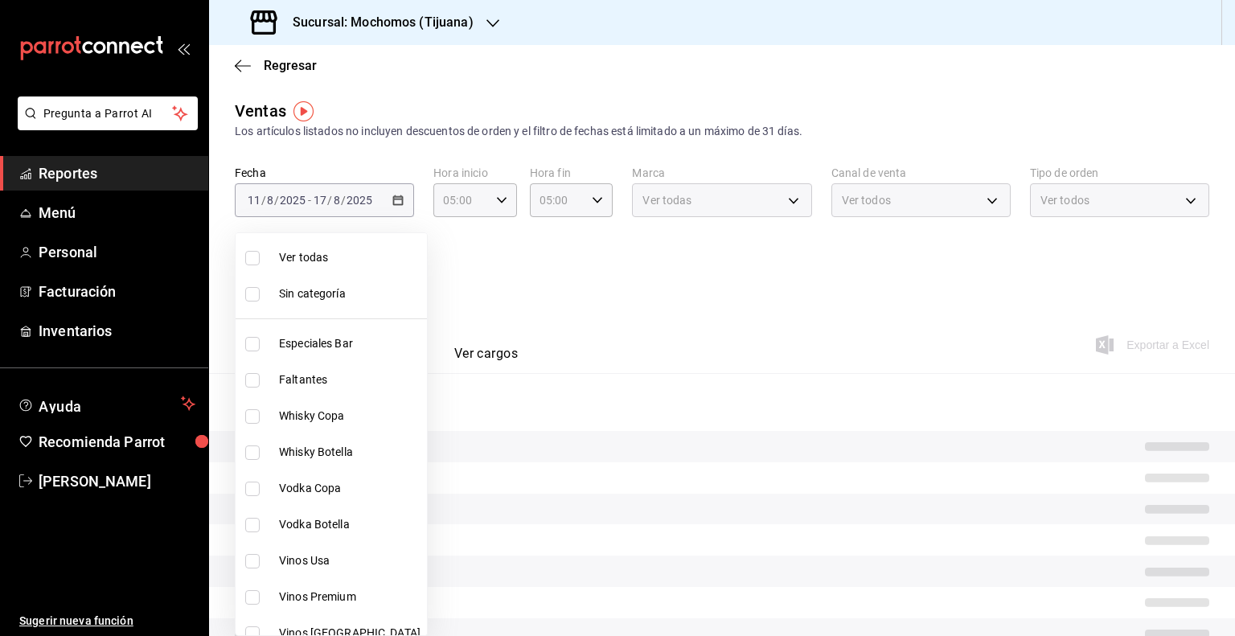
checkbox input "false"
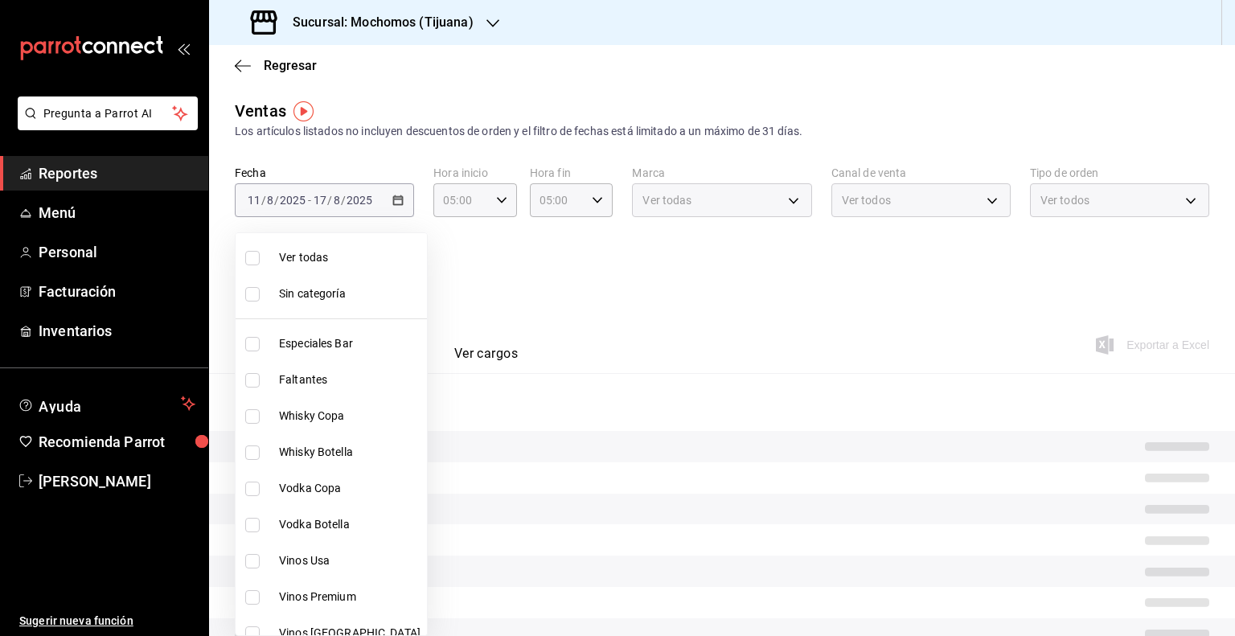
checkbox input "false"
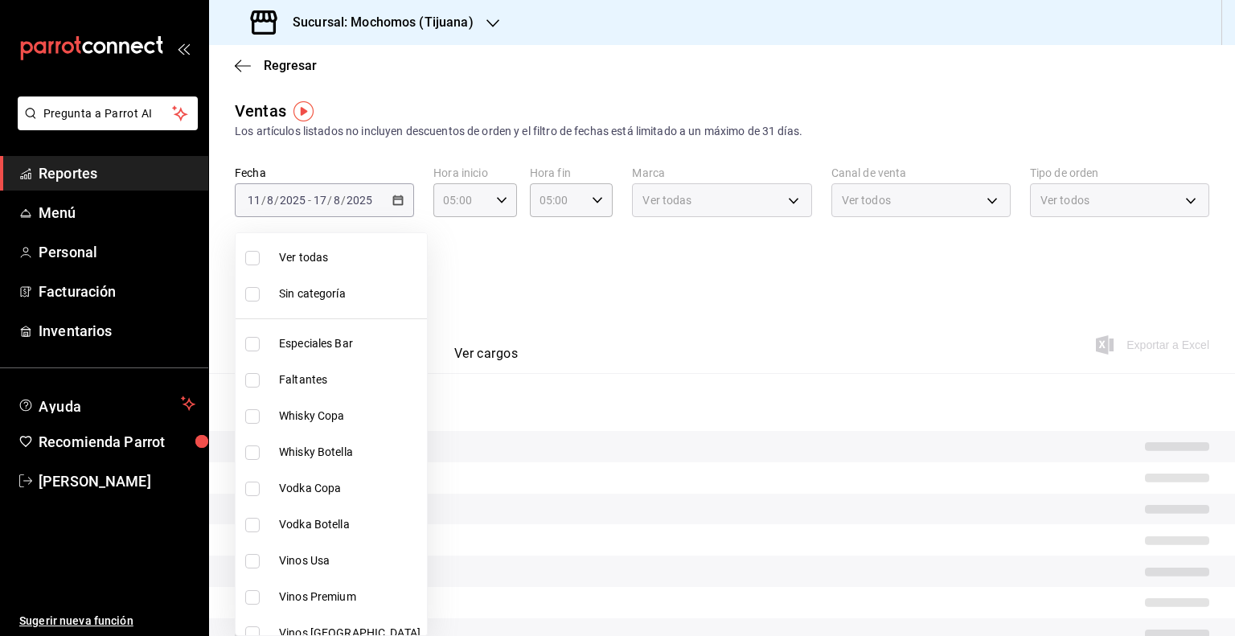
checkbox input "false"
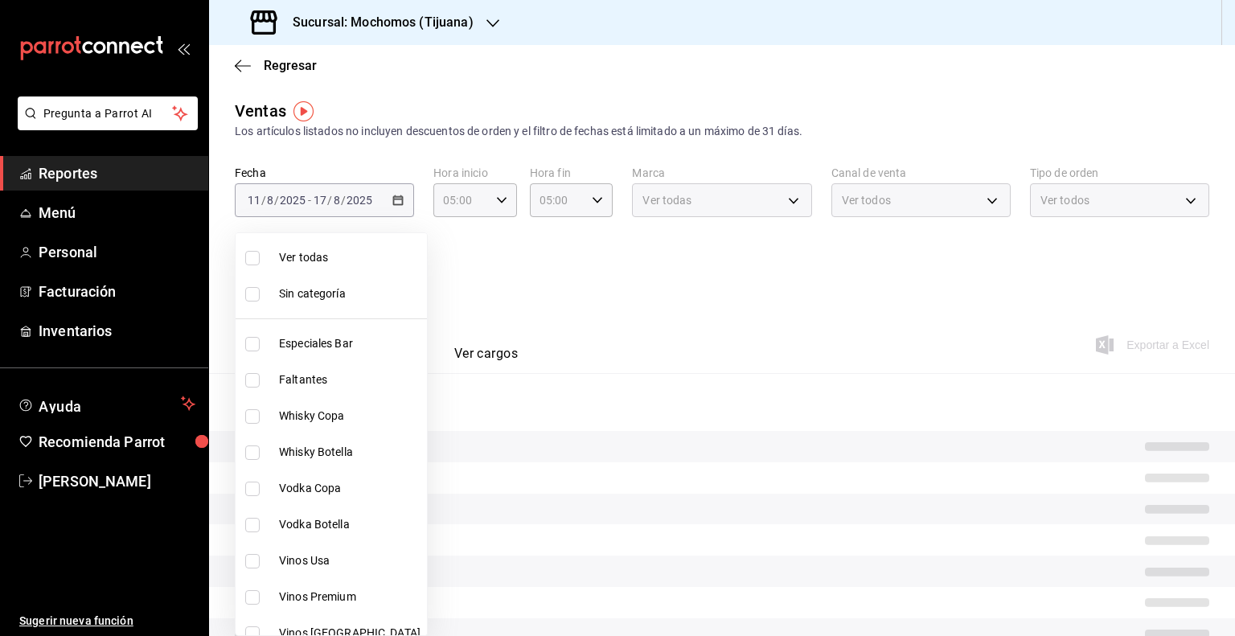
checkbox input "false"
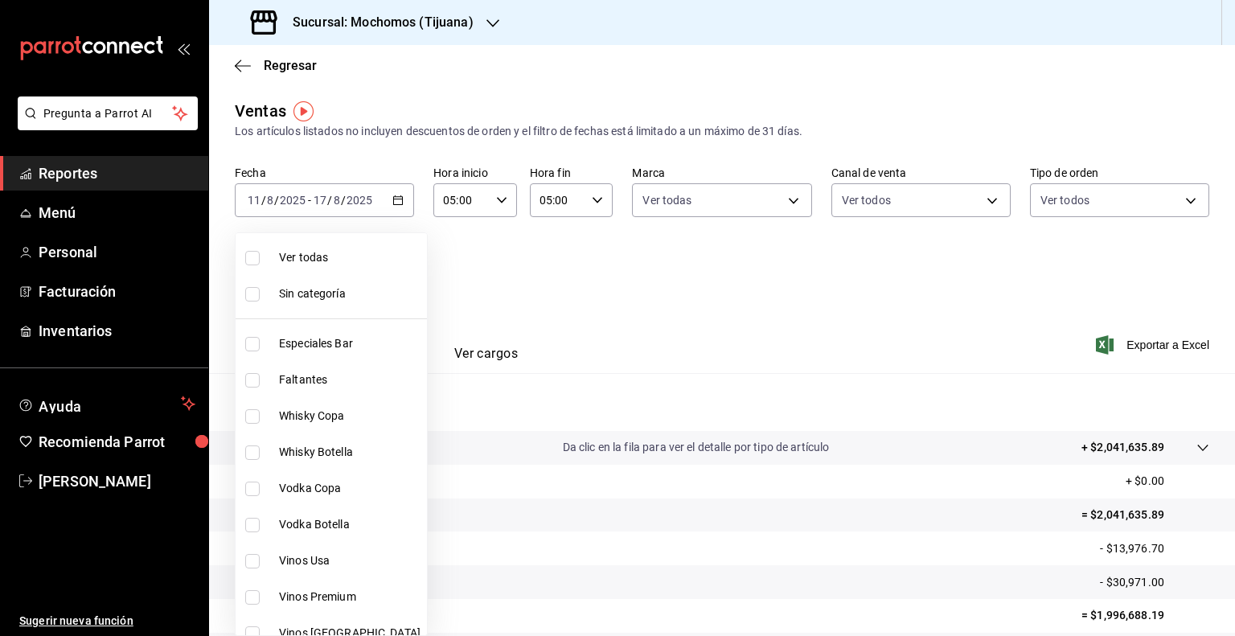
click at [253, 258] on input "checkbox" at bounding box center [252, 258] width 14 height 14
checkbox input "true"
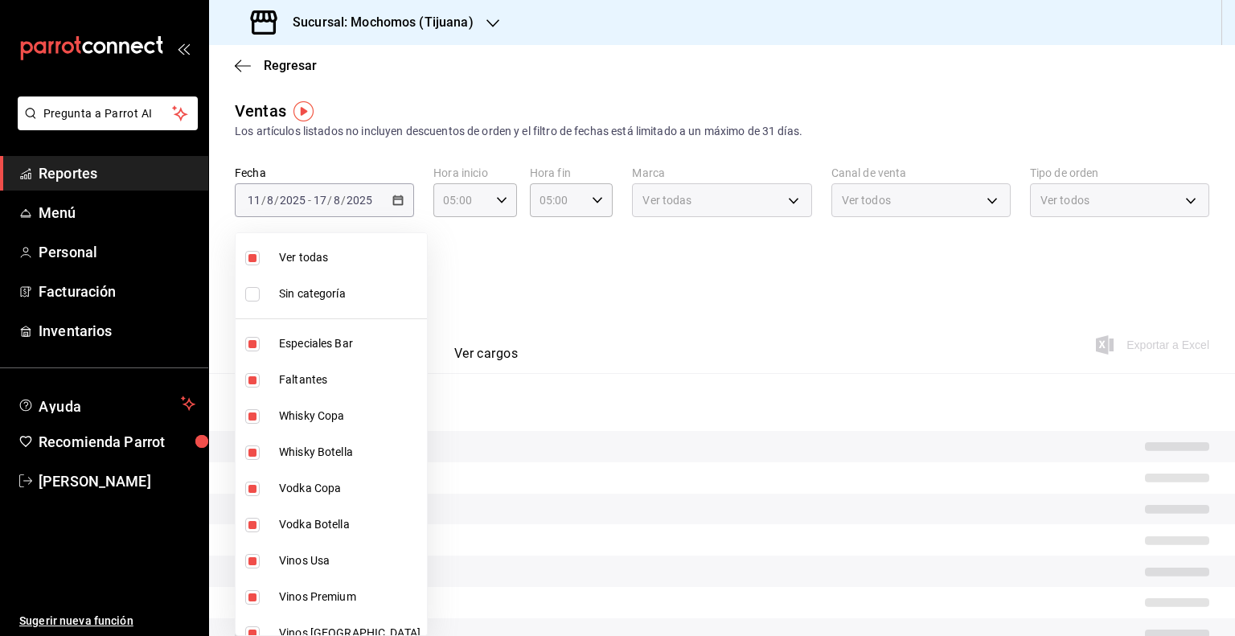
click at [726, 265] on div at bounding box center [617, 318] width 1235 height 636
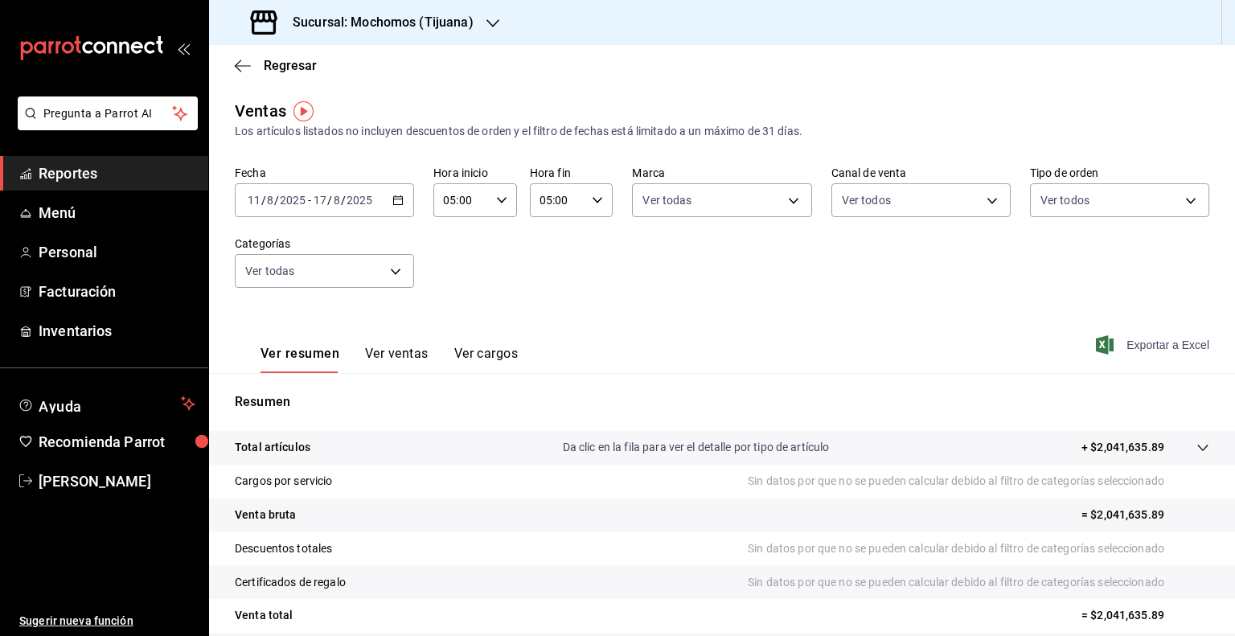
click at [1124, 340] on span "Exportar a Excel" at bounding box center [1154, 344] width 110 height 19
click at [1124, 340] on div "Exportando a excel..." at bounding box center [1144, 345] width 130 height 14
